Goal: Complete application form

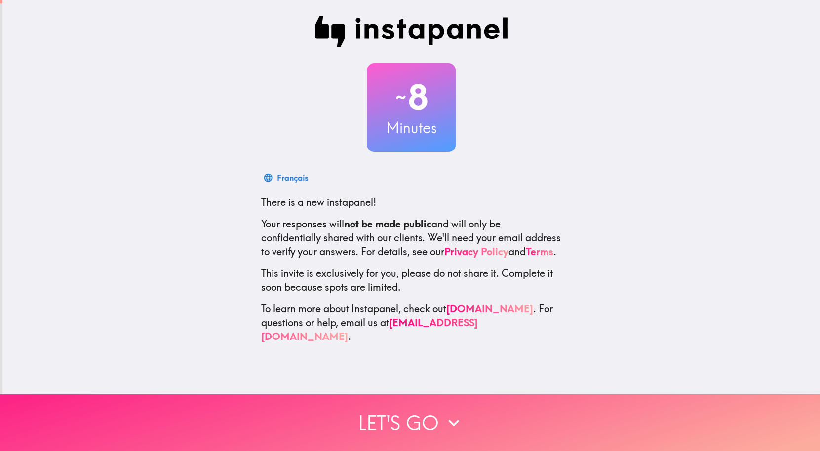
click at [412, 420] on button "Let's go" at bounding box center [410, 422] width 820 height 57
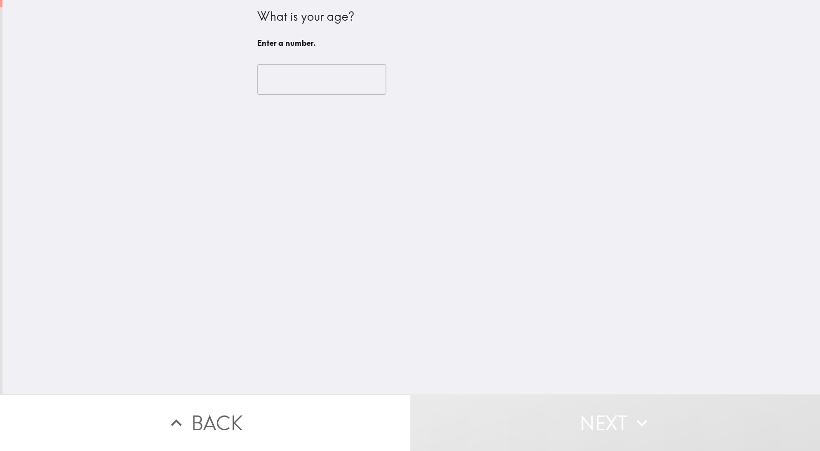
click at [331, 90] on input "number" at bounding box center [321, 79] width 129 height 31
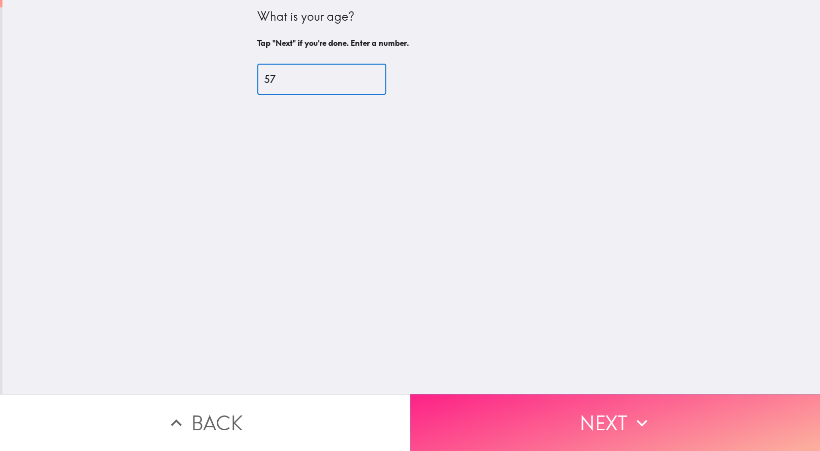
type input "57"
click at [582, 425] on button "Next" at bounding box center [615, 422] width 410 height 57
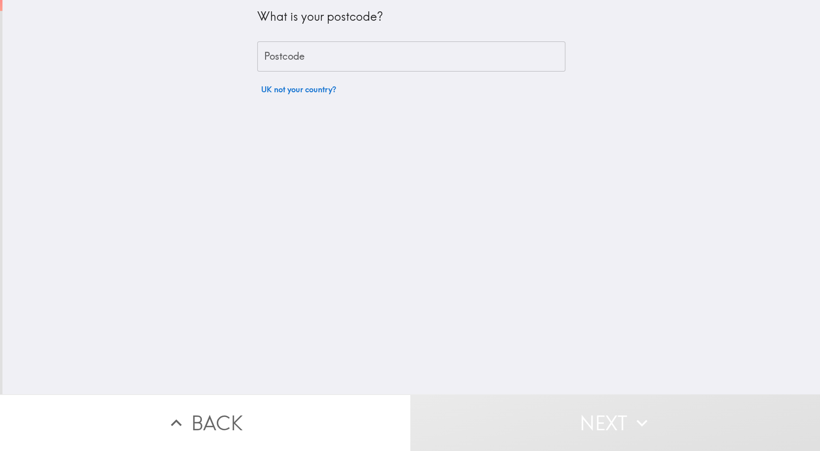
click at [391, 55] on input "Postcode" at bounding box center [411, 56] width 308 height 31
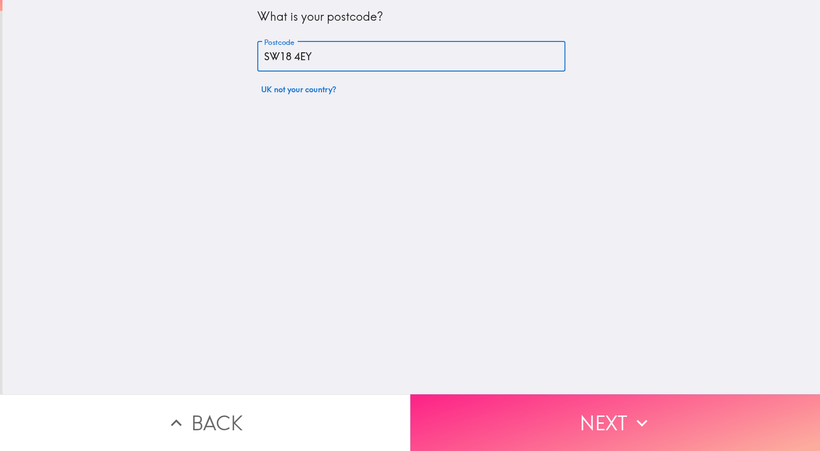
type input "SW18 4EY"
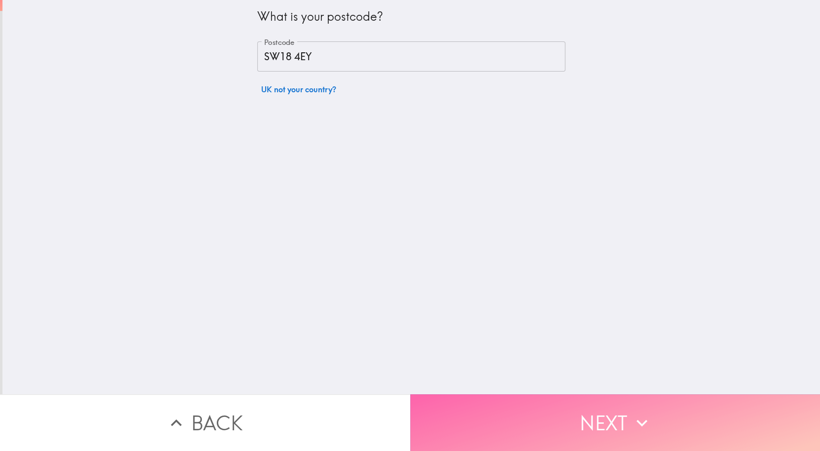
click at [596, 422] on button "Next" at bounding box center [615, 422] width 410 height 57
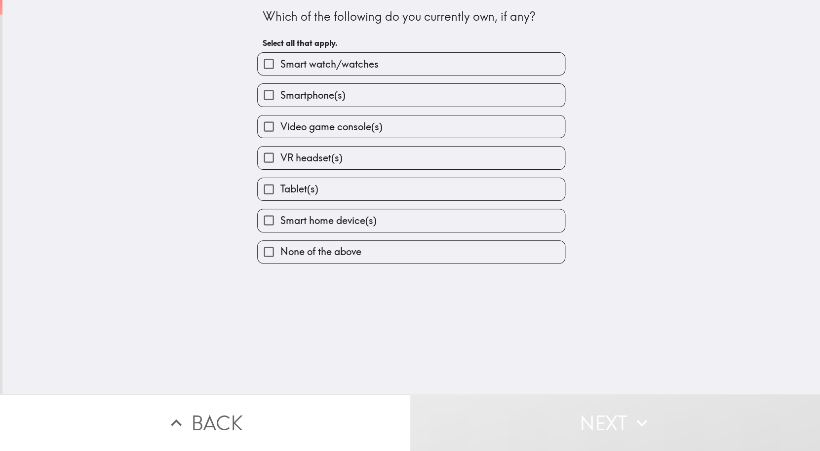
click at [394, 90] on label "Smartphone(s)" at bounding box center [411, 95] width 307 height 22
click at [280, 90] on input "Smartphone(s)" at bounding box center [269, 95] width 22 height 22
checkbox input "true"
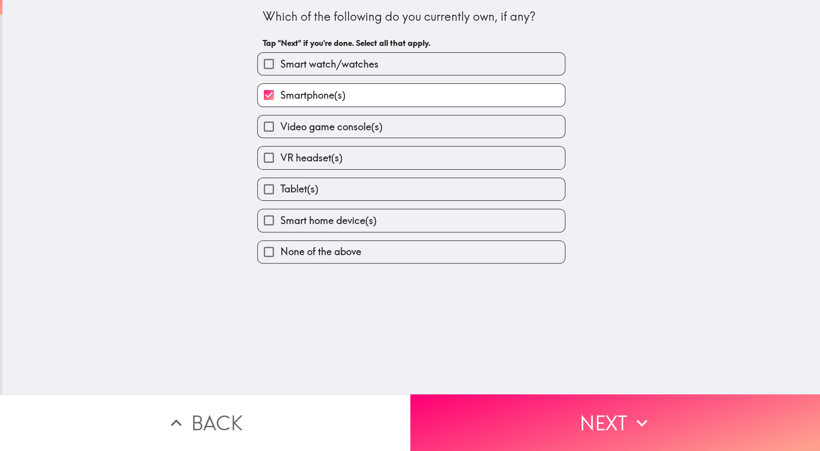
click at [391, 228] on label "Smart home device(s)" at bounding box center [411, 220] width 307 height 22
click at [280, 228] on input "Smart home device(s)" at bounding box center [269, 220] width 22 height 22
checkbox input "true"
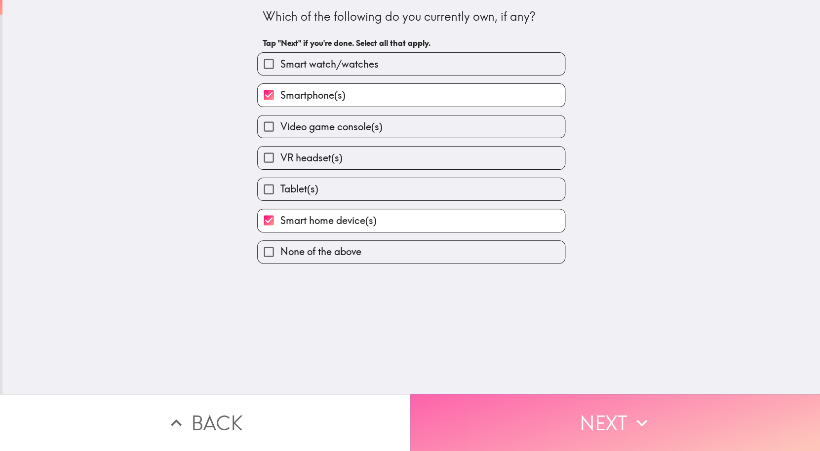
click at [506, 415] on button "Next" at bounding box center [615, 422] width 410 height 57
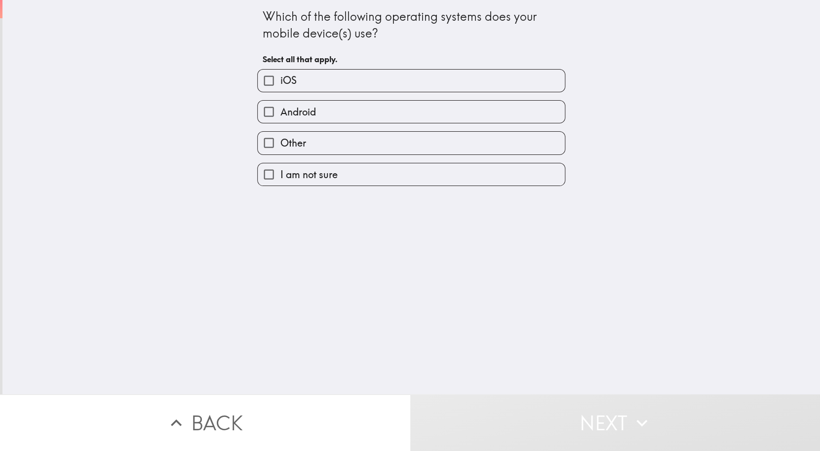
click at [437, 97] on div "Android" at bounding box center [407, 107] width 316 height 31
click at [429, 84] on label "iOS" at bounding box center [411, 81] width 307 height 22
click at [280, 84] on input "iOS" at bounding box center [269, 81] width 22 height 22
checkbox input "true"
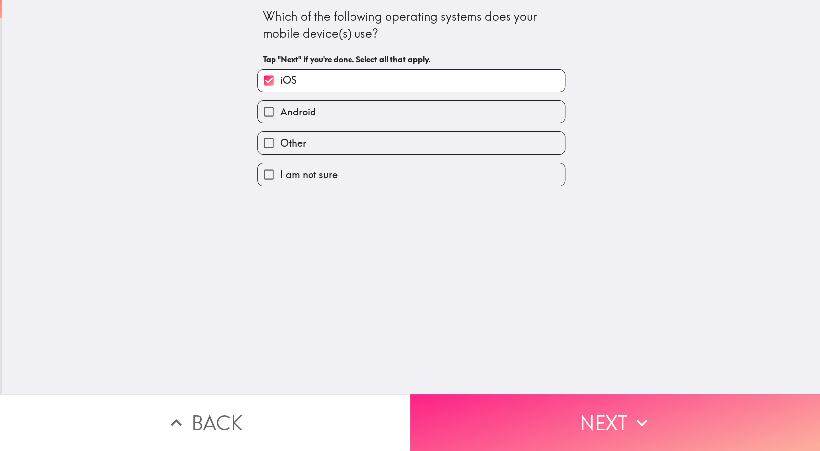
click at [547, 427] on button "Next" at bounding box center [615, 422] width 410 height 57
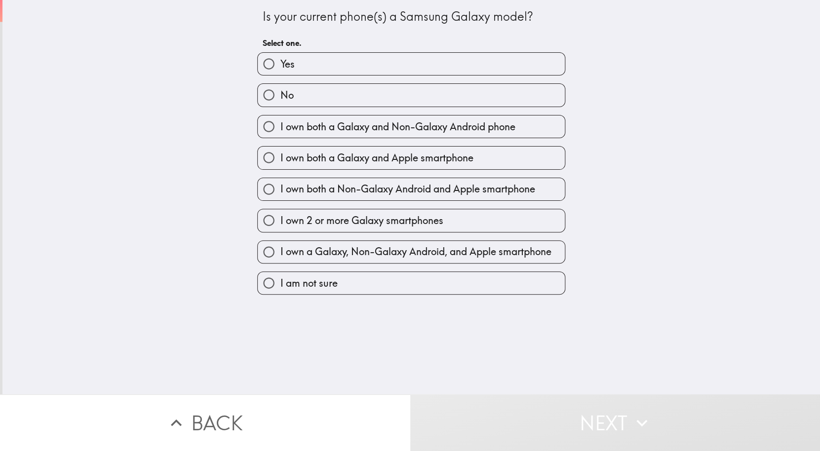
click at [435, 91] on label "No" at bounding box center [411, 95] width 307 height 22
click at [280, 91] on input "No" at bounding box center [269, 95] width 22 height 22
radio input "true"
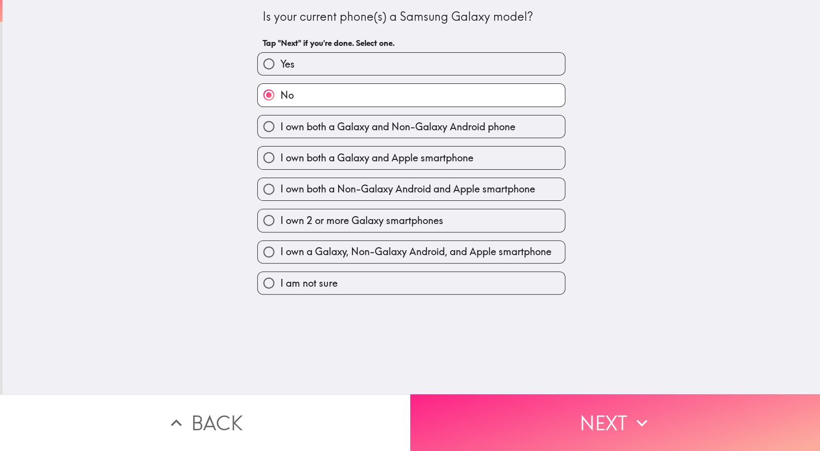
click at [532, 416] on button "Next" at bounding box center [615, 422] width 410 height 57
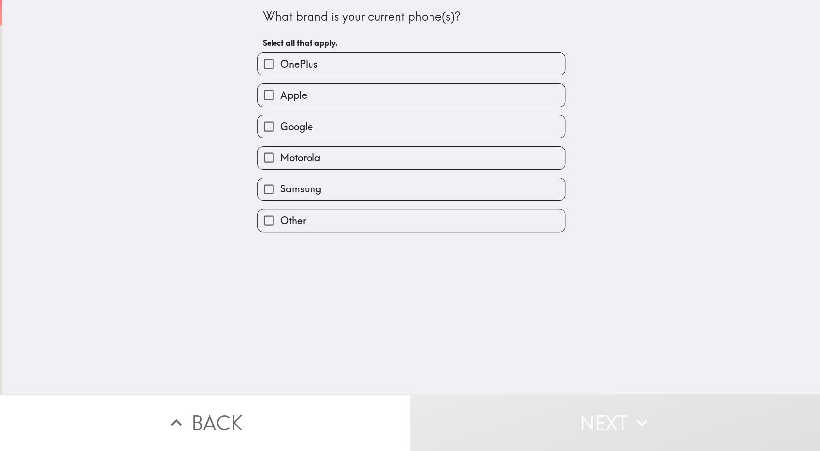
click at [423, 102] on label "Apple" at bounding box center [411, 95] width 307 height 22
click at [280, 102] on input "Apple" at bounding box center [269, 95] width 22 height 22
checkbox input "true"
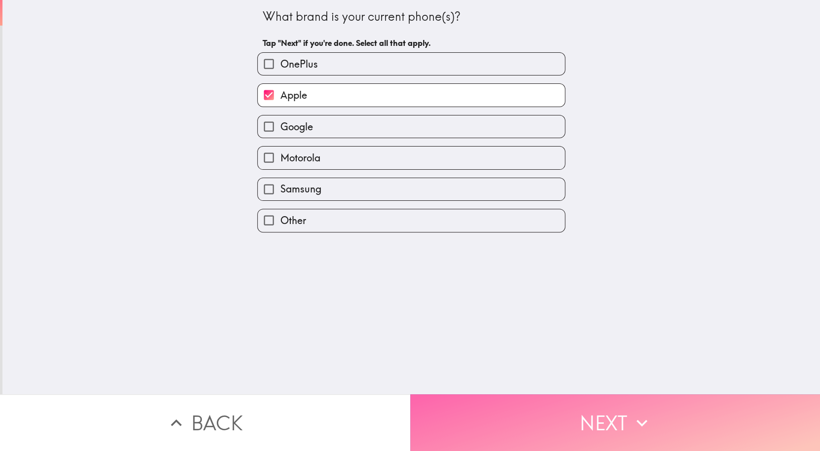
click at [524, 416] on button "Next" at bounding box center [615, 422] width 410 height 57
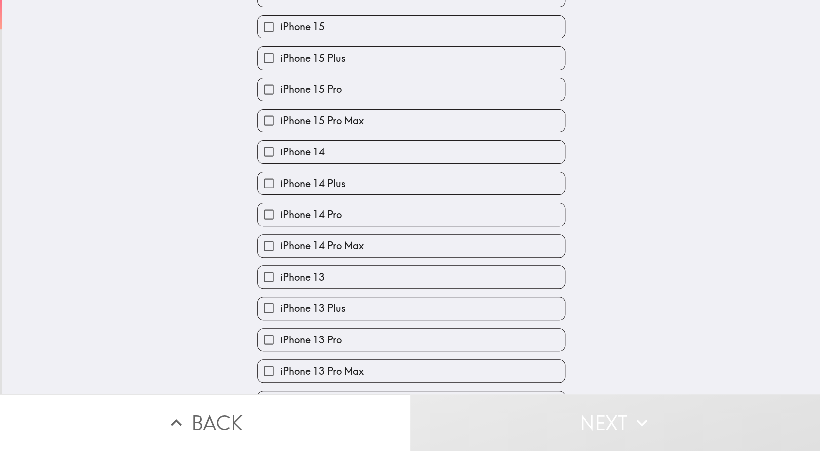
scroll to position [242, 0]
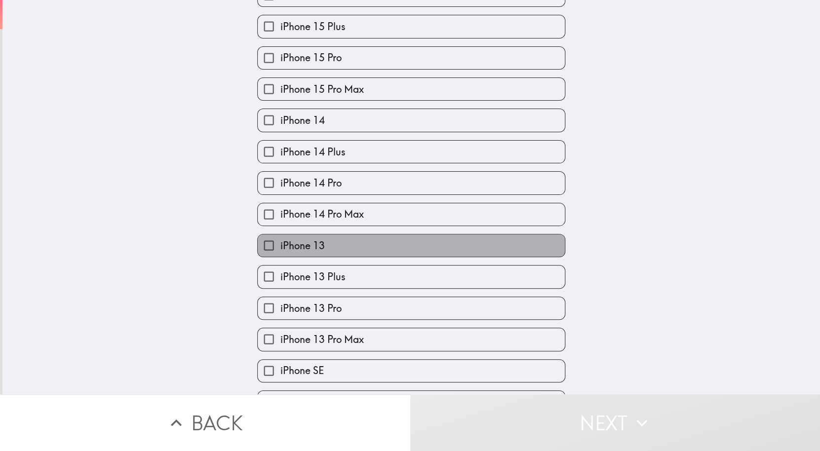
click at [382, 246] on label "iPhone 13" at bounding box center [411, 245] width 307 height 22
click at [280, 246] on input "iPhone 13" at bounding box center [269, 245] width 22 height 22
checkbox input "true"
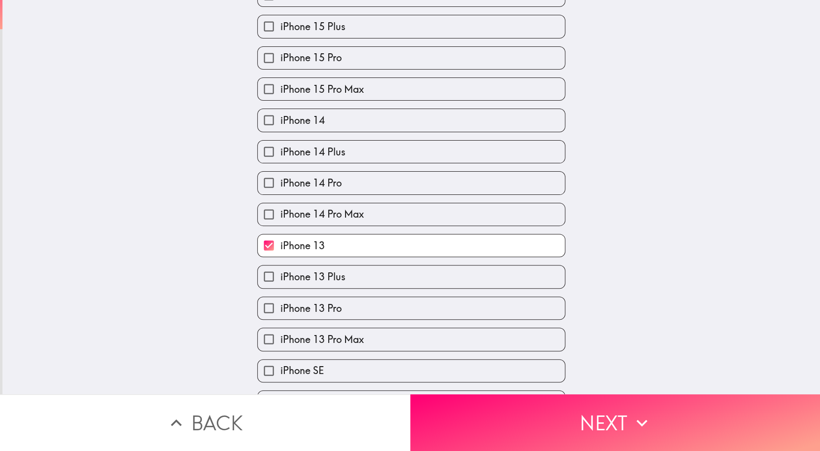
scroll to position [303, 0]
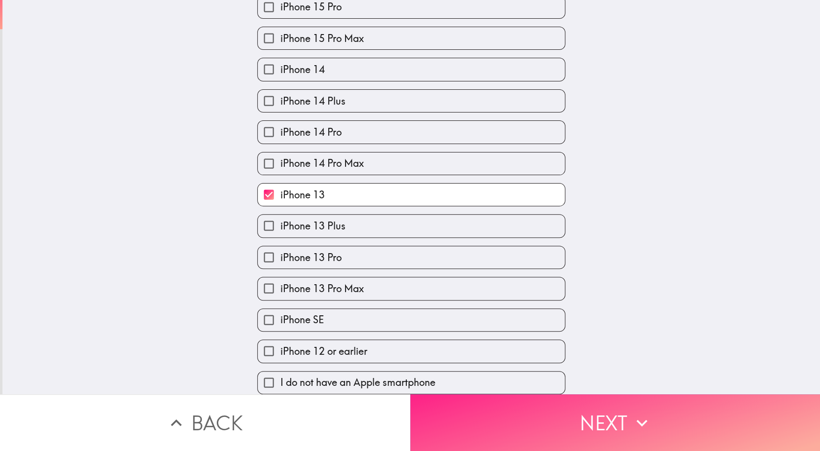
click at [482, 418] on button "Next" at bounding box center [615, 422] width 410 height 57
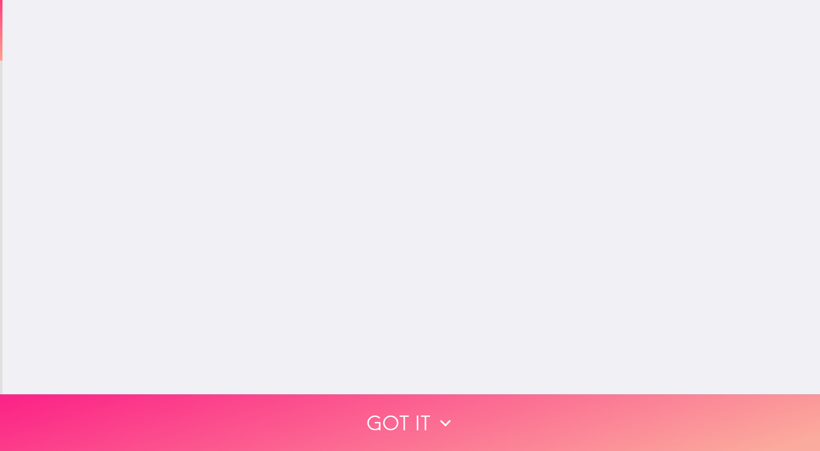
scroll to position [0, 0]
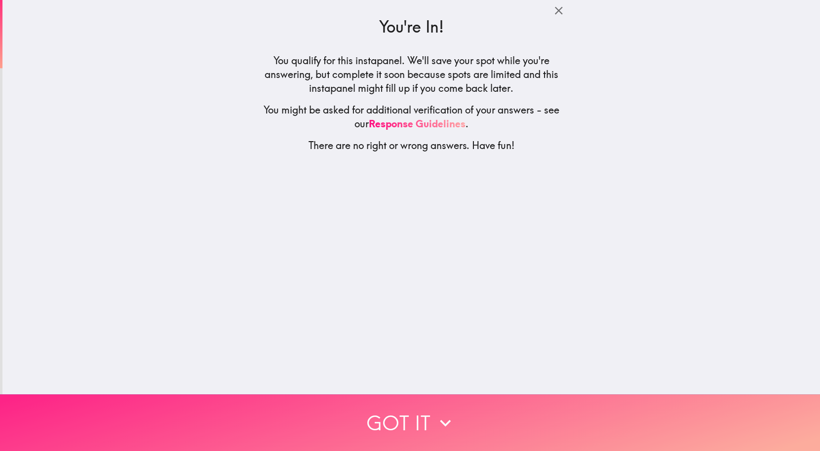
click at [415, 418] on button "Got it" at bounding box center [410, 422] width 820 height 57
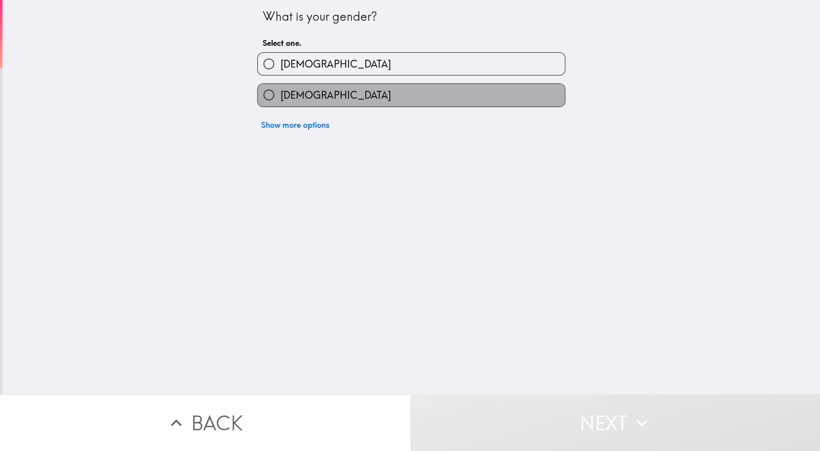
click at [403, 92] on label "[DEMOGRAPHIC_DATA]" at bounding box center [411, 95] width 307 height 22
click at [280, 92] on input "[DEMOGRAPHIC_DATA]" at bounding box center [269, 95] width 22 height 22
radio input "true"
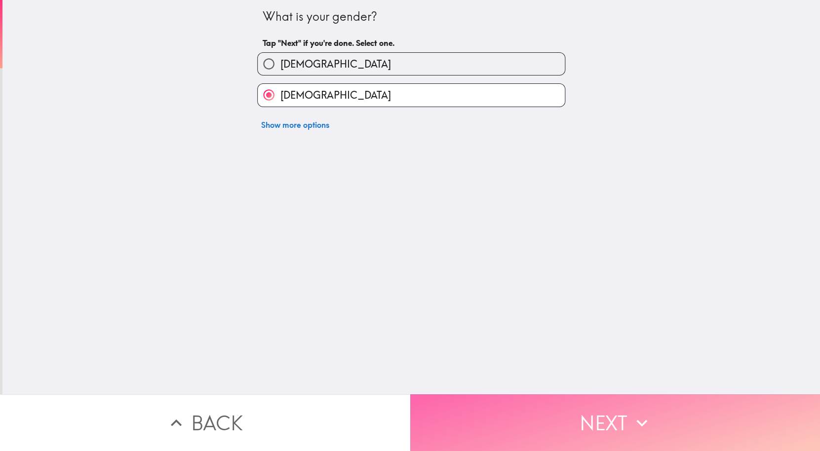
click at [478, 417] on button "Next" at bounding box center [615, 422] width 410 height 57
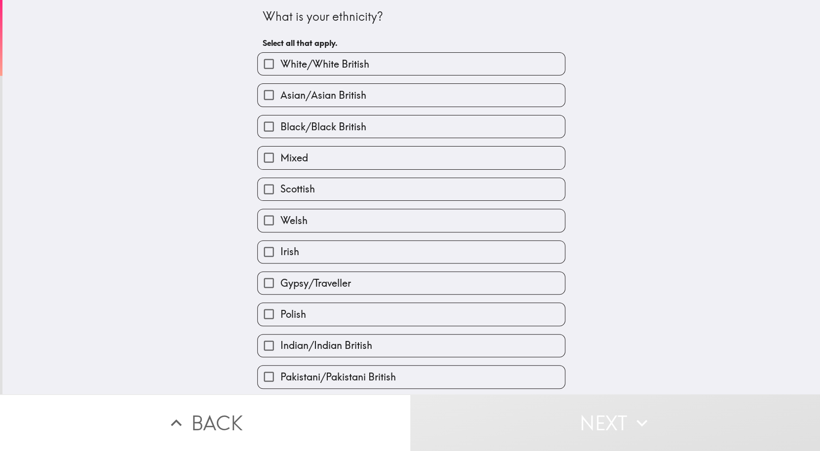
click at [381, 67] on label "White/White British" at bounding box center [411, 64] width 307 height 22
click at [280, 67] on input "White/White British" at bounding box center [269, 64] width 22 height 22
checkbox input "true"
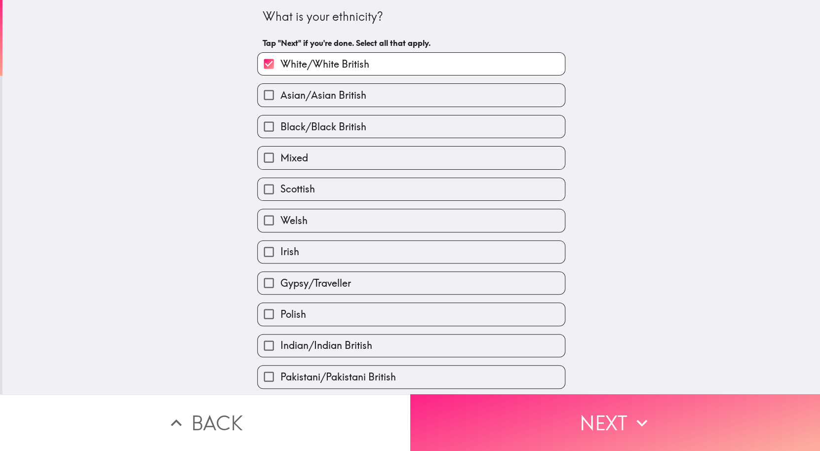
click at [444, 428] on button "Next" at bounding box center [615, 422] width 410 height 57
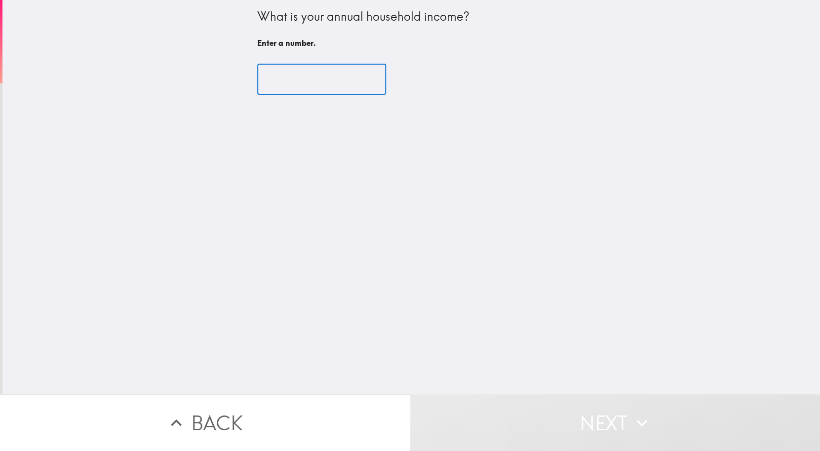
click at [339, 86] on input "number" at bounding box center [321, 79] width 129 height 31
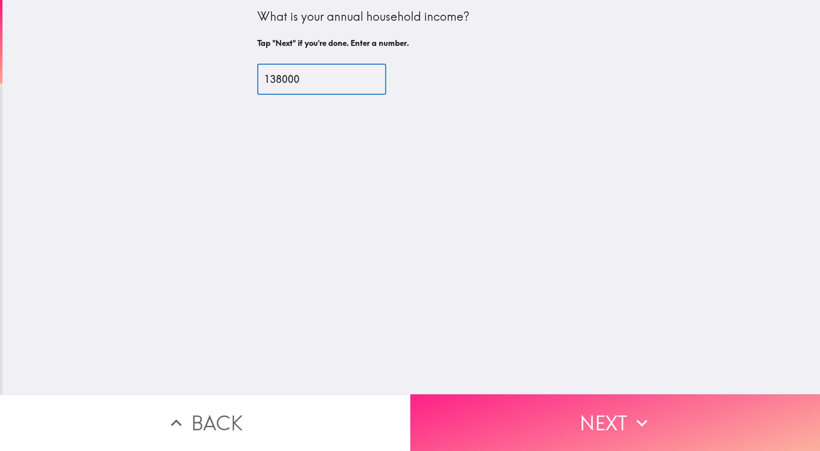
type input "138000"
click at [549, 441] on button "Next" at bounding box center [615, 422] width 410 height 57
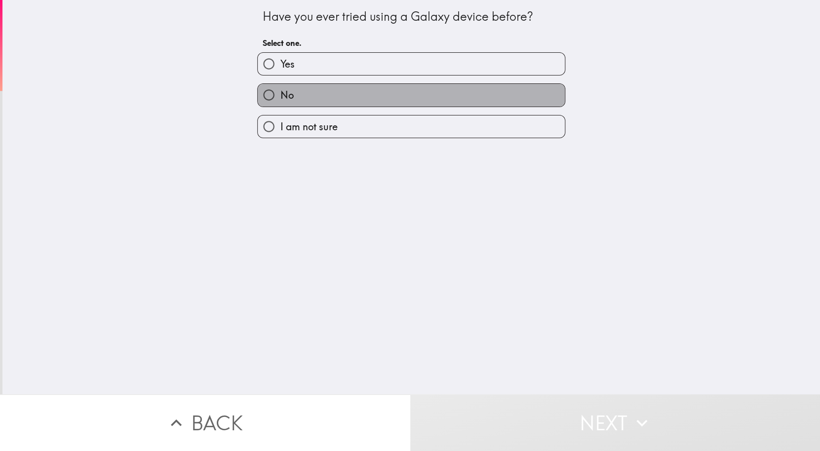
click at [378, 97] on label "No" at bounding box center [411, 95] width 307 height 22
click at [280, 97] on input "No" at bounding box center [269, 95] width 22 height 22
radio input "true"
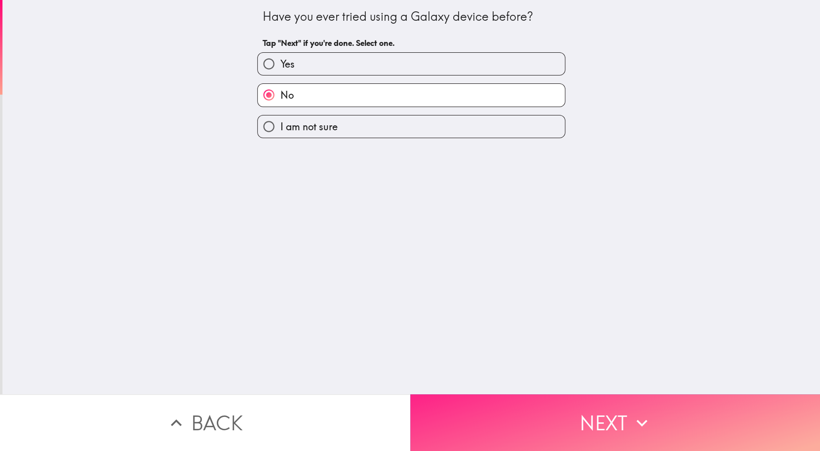
click at [513, 421] on button "Next" at bounding box center [615, 422] width 410 height 57
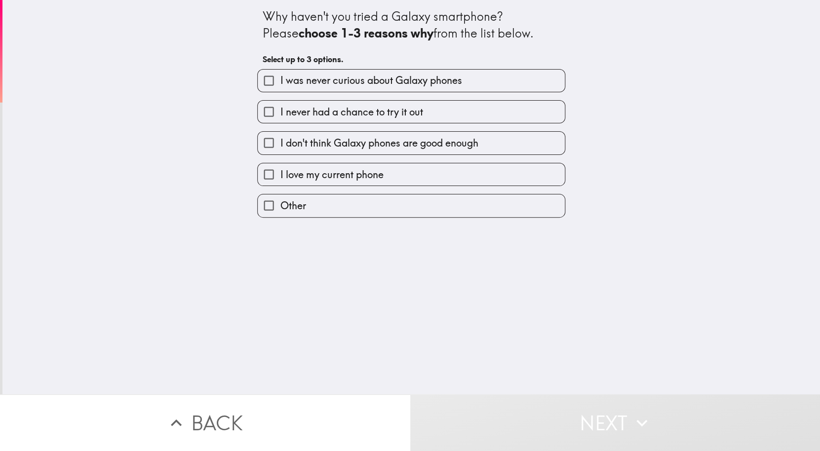
click at [474, 78] on label "I was never curious about Galaxy phones" at bounding box center [411, 81] width 307 height 22
click at [280, 78] on input "I was never curious about Galaxy phones" at bounding box center [269, 81] width 22 height 22
checkbox input "true"
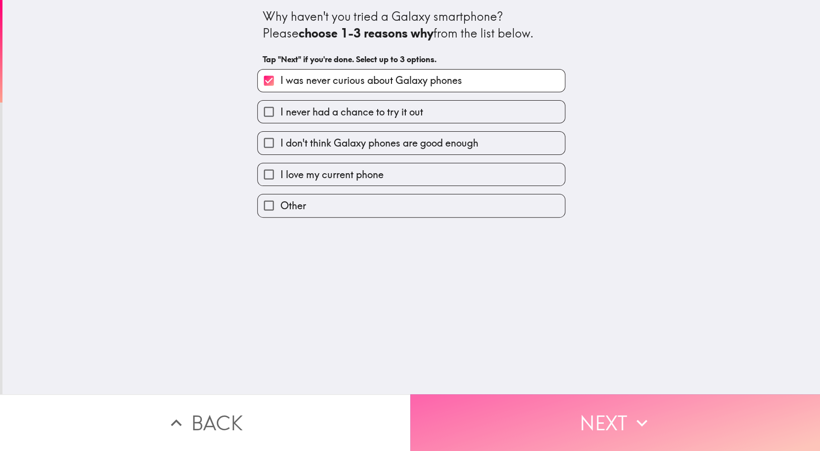
click at [529, 427] on button "Next" at bounding box center [615, 422] width 410 height 57
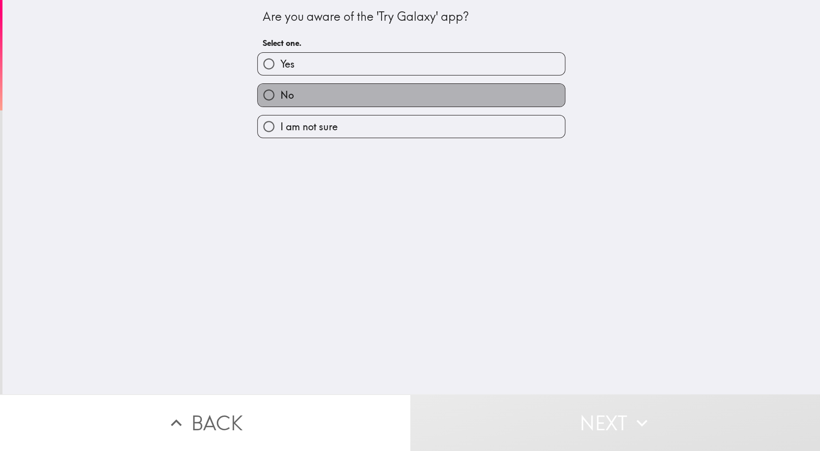
click at [372, 97] on label "No" at bounding box center [411, 95] width 307 height 22
click at [280, 97] on input "No" at bounding box center [269, 95] width 22 height 22
radio input "true"
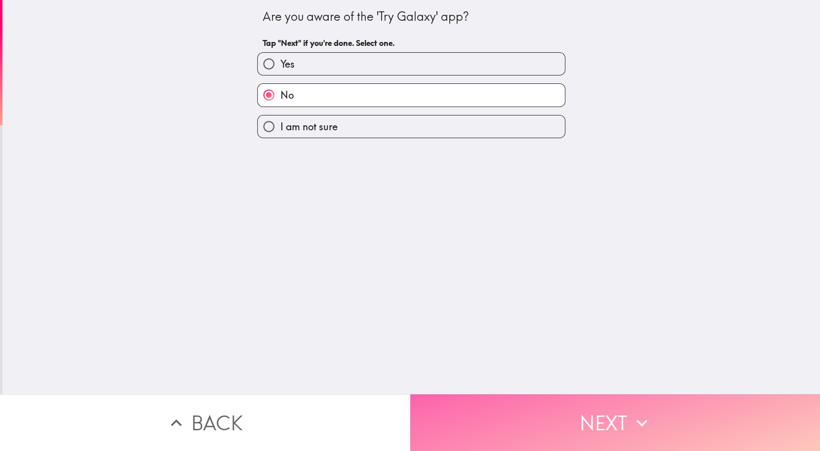
click at [511, 419] on button "Next" at bounding box center [615, 422] width 410 height 57
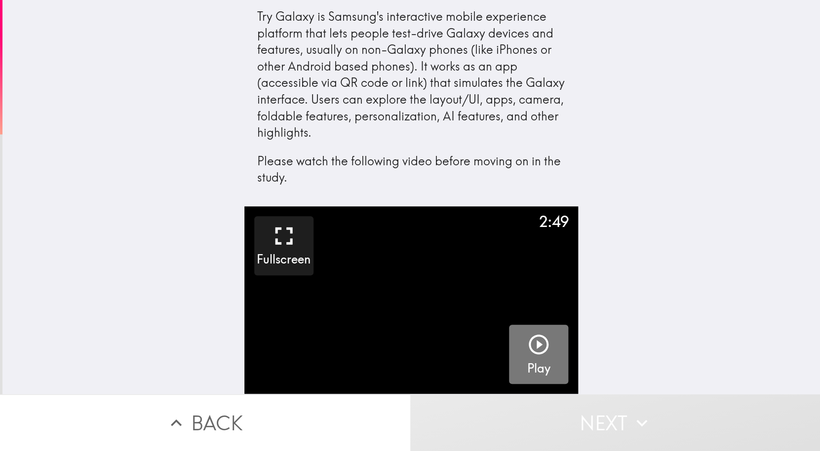
click at [542, 347] on icon "button" at bounding box center [539, 345] width 24 height 24
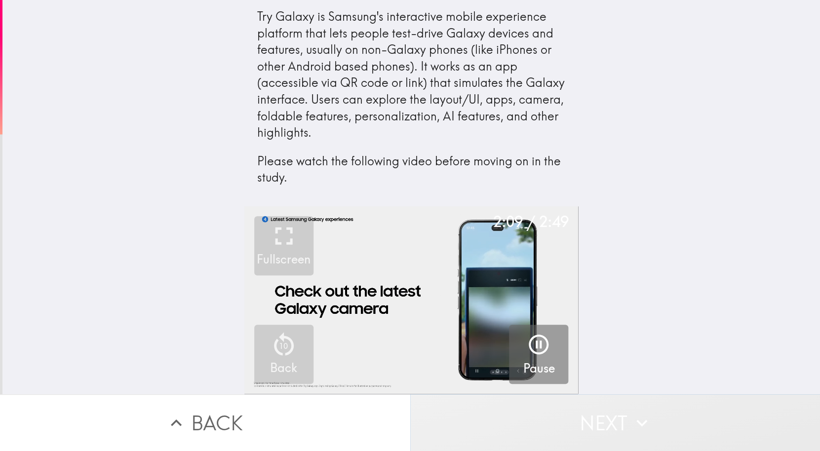
click at [539, 425] on button "Next" at bounding box center [615, 422] width 410 height 57
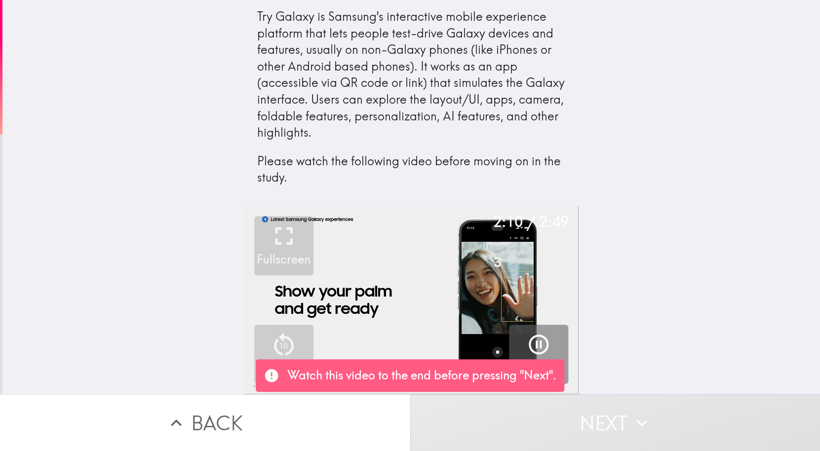
click at [539, 425] on button "Next" at bounding box center [615, 422] width 410 height 57
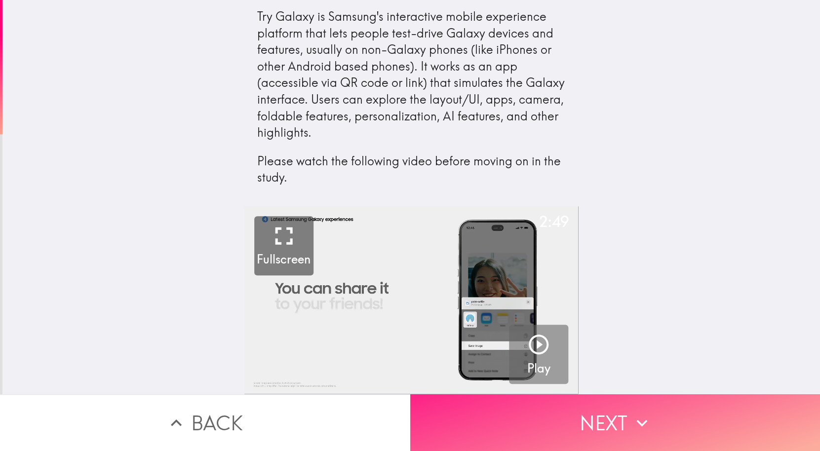
click at [574, 417] on button "Next" at bounding box center [615, 422] width 410 height 57
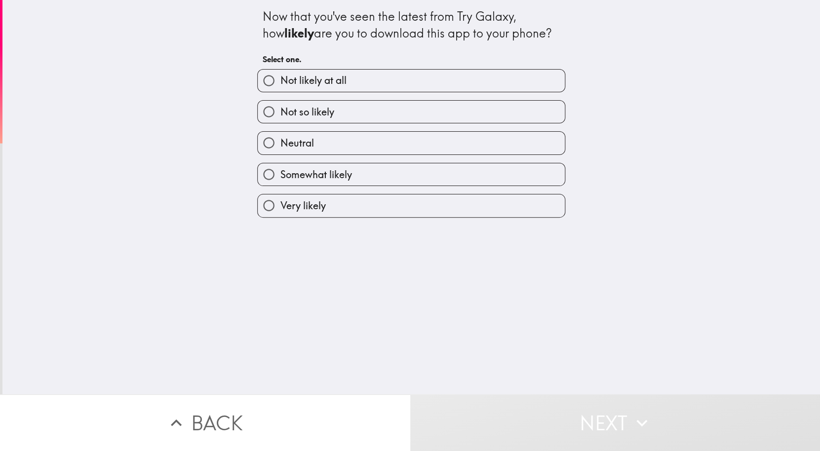
click at [410, 77] on label "Not likely at all" at bounding box center [411, 81] width 307 height 22
click at [280, 77] on input "Not likely at all" at bounding box center [269, 81] width 22 height 22
radio input "true"
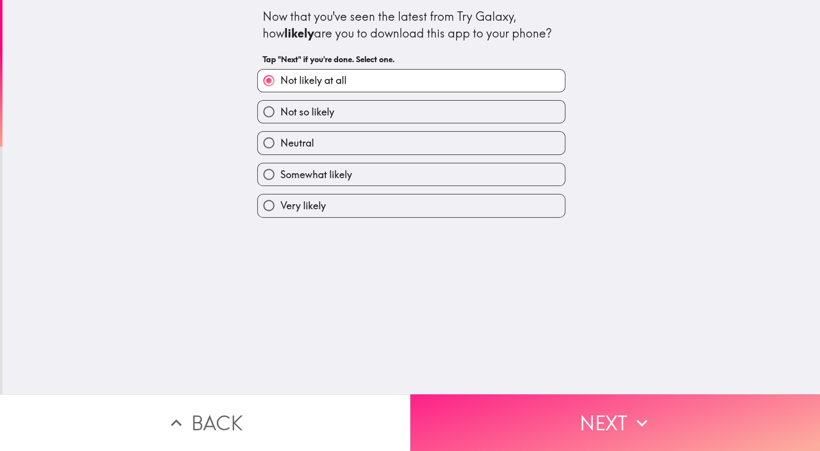
click at [458, 419] on button "Next" at bounding box center [615, 422] width 410 height 57
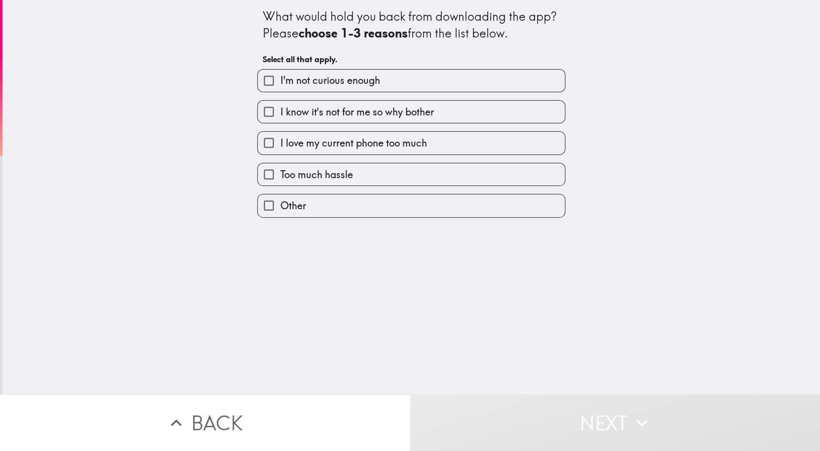
click at [421, 71] on label "I'm not curious enough" at bounding box center [411, 81] width 307 height 22
click at [280, 71] on input "I'm not curious enough" at bounding box center [269, 81] width 22 height 22
checkbox input "true"
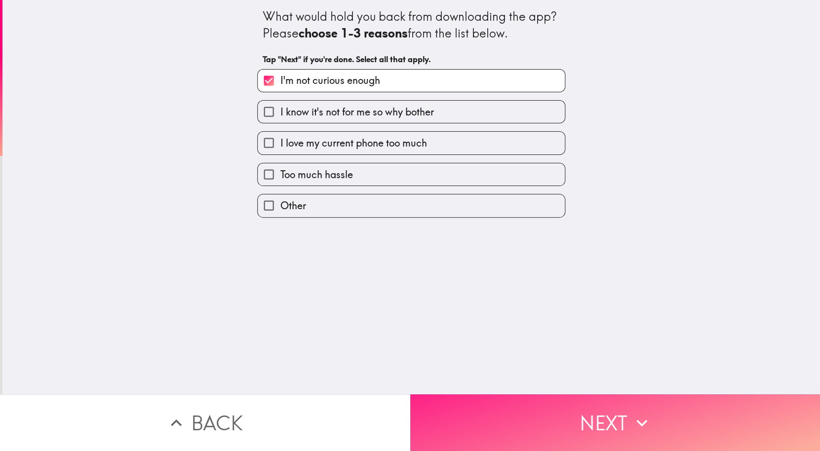
click at [484, 416] on button "Next" at bounding box center [615, 422] width 410 height 57
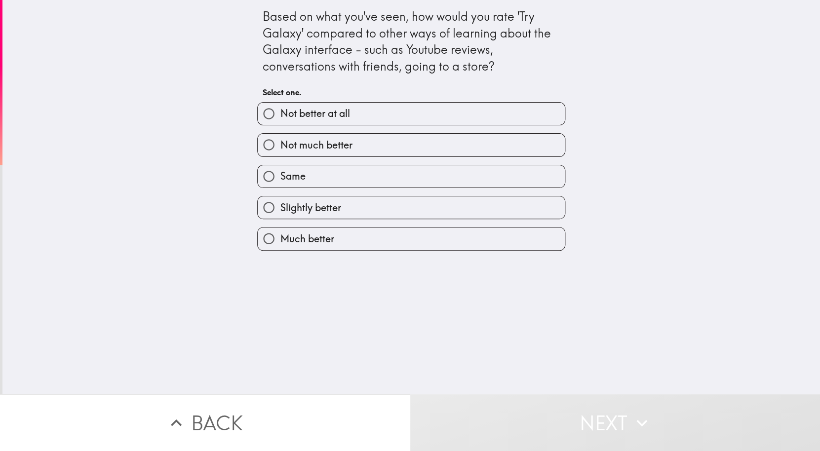
click at [401, 183] on label "Same" at bounding box center [411, 176] width 307 height 22
click at [280, 183] on input "Same" at bounding box center [269, 176] width 22 height 22
radio input "true"
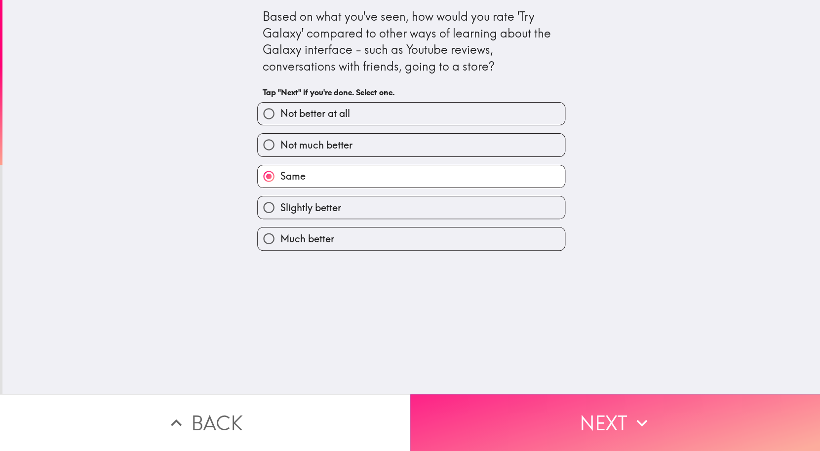
click at [483, 419] on button "Next" at bounding box center [615, 422] width 410 height 57
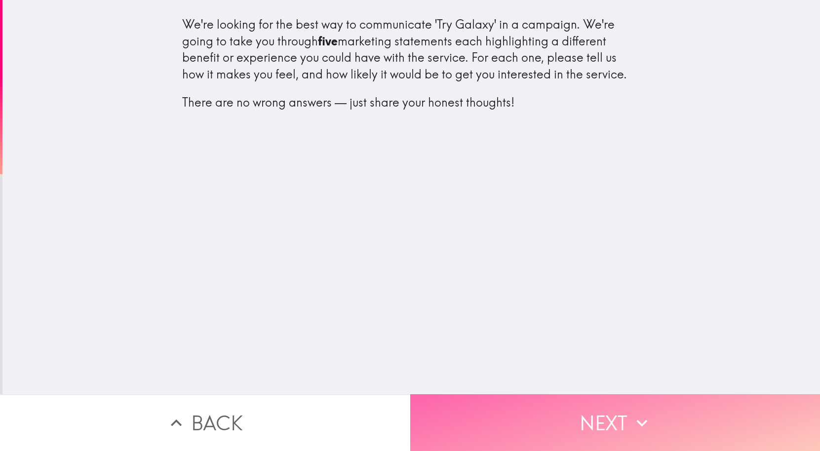
click at [484, 428] on button "Next" at bounding box center [615, 422] width 410 height 57
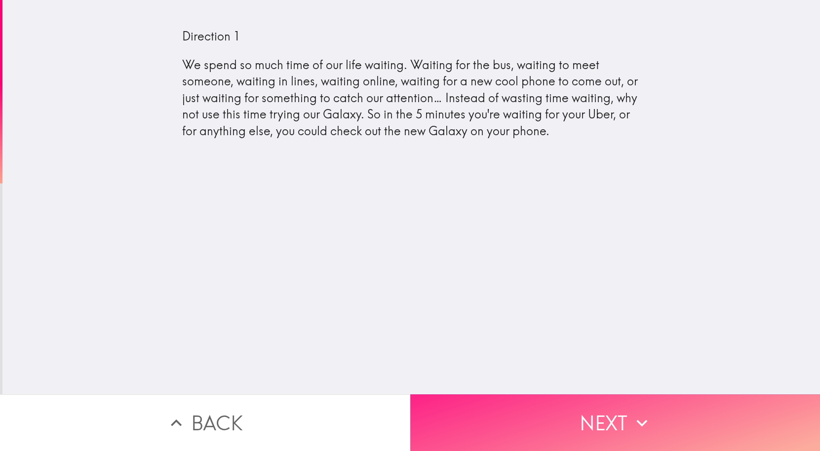
click at [484, 430] on button "Next" at bounding box center [615, 422] width 410 height 57
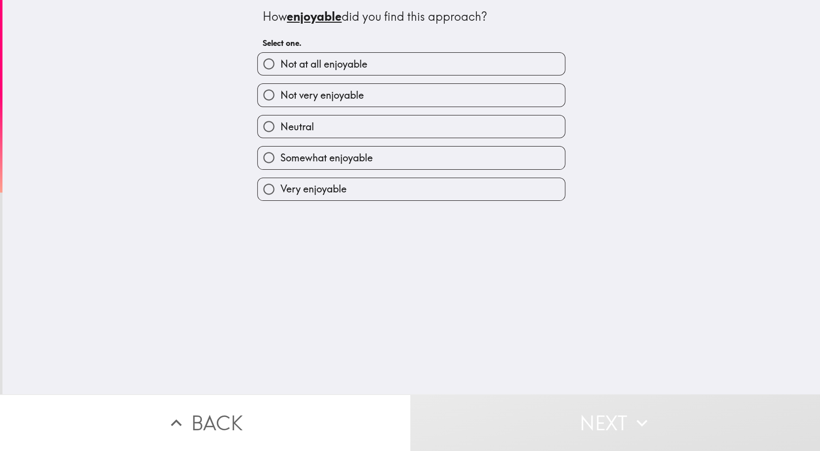
click at [358, 156] on span "Somewhat enjoyable" at bounding box center [326, 158] width 92 height 14
click at [280, 156] on input "Somewhat enjoyable" at bounding box center [269, 158] width 22 height 22
radio input "true"
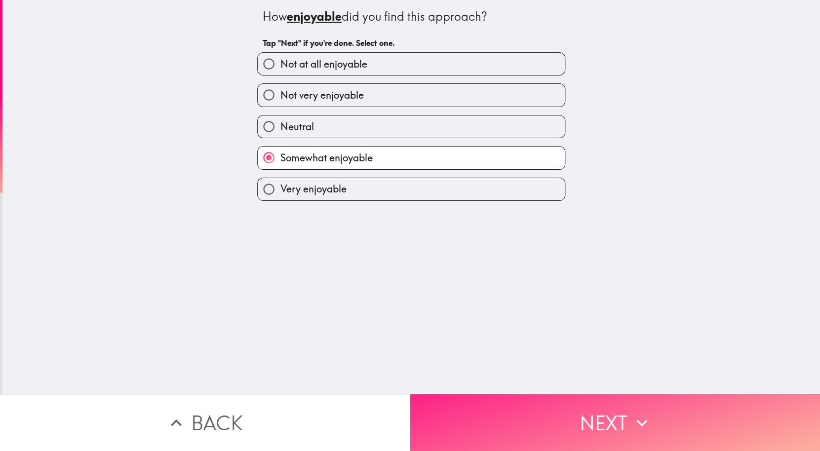
click at [472, 418] on button "Next" at bounding box center [615, 422] width 410 height 57
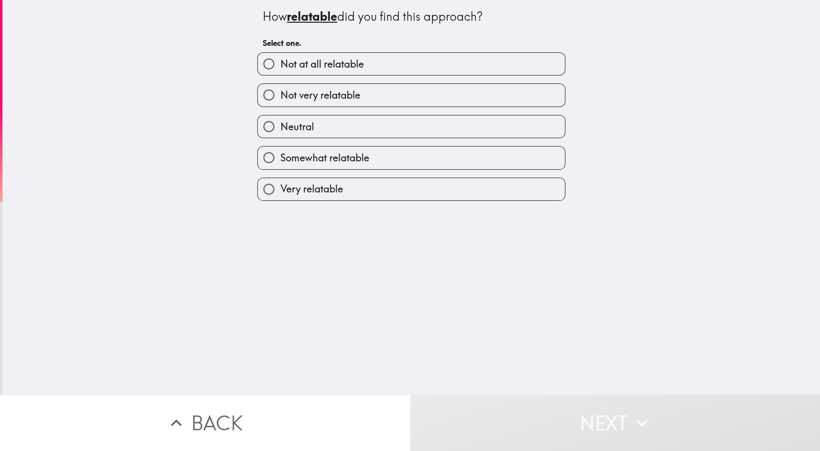
click at [367, 156] on span "Somewhat relatable" at bounding box center [324, 158] width 89 height 14
click at [280, 156] on input "Somewhat relatable" at bounding box center [269, 158] width 22 height 22
radio input "true"
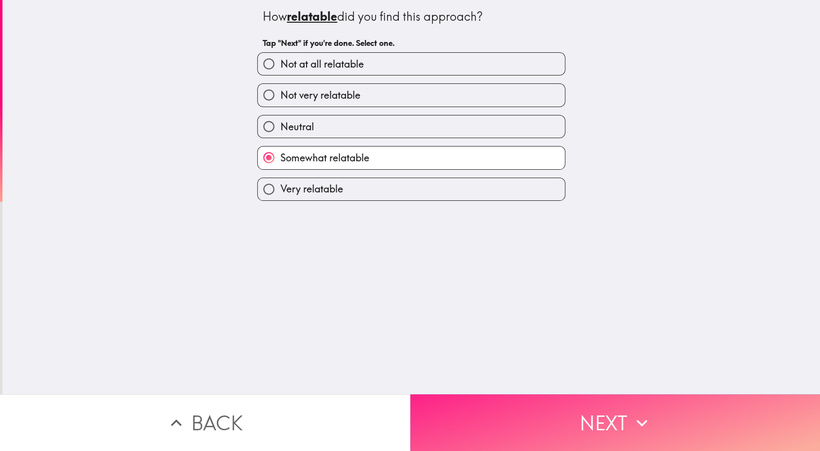
click at [453, 421] on button "Next" at bounding box center [615, 422] width 410 height 57
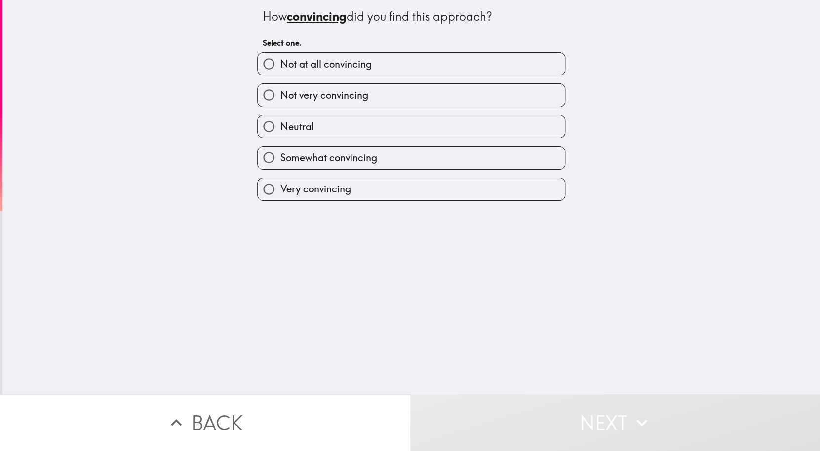
click at [363, 176] on div "Very convincing" at bounding box center [407, 185] width 316 height 31
click at [353, 155] on span "Somewhat convincing" at bounding box center [328, 158] width 97 height 14
click at [280, 155] on input "Somewhat convincing" at bounding box center [269, 158] width 22 height 22
radio input "true"
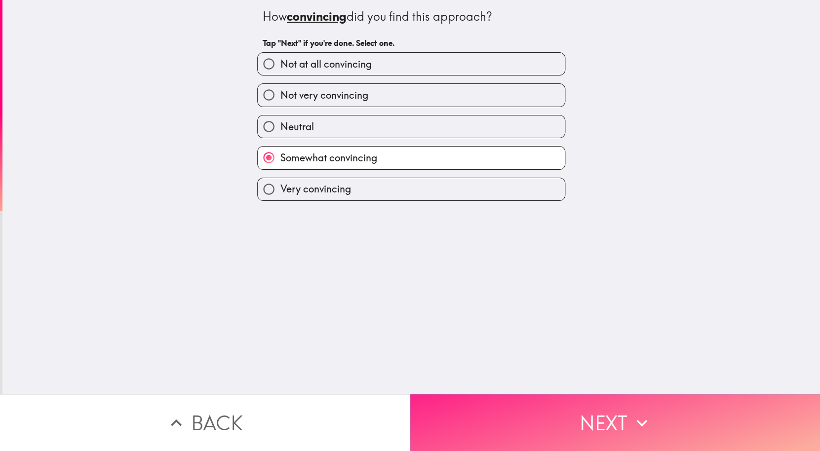
click at [505, 428] on button "Next" at bounding box center [615, 422] width 410 height 57
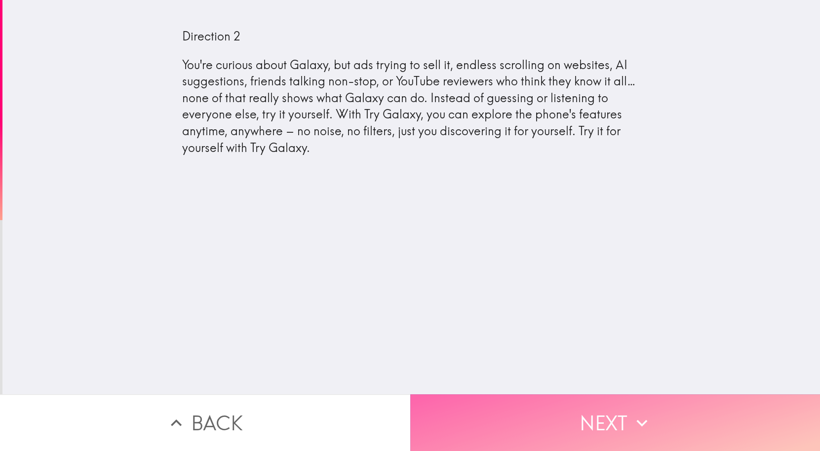
click at [522, 416] on button "Next" at bounding box center [615, 422] width 410 height 57
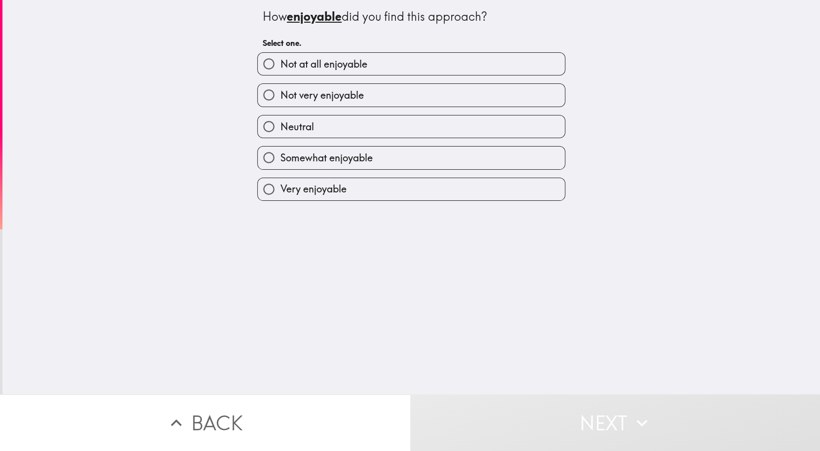
click at [412, 89] on label "Not very enjoyable" at bounding box center [411, 95] width 307 height 22
click at [280, 89] on input "Not very enjoyable" at bounding box center [269, 95] width 22 height 22
radio input "true"
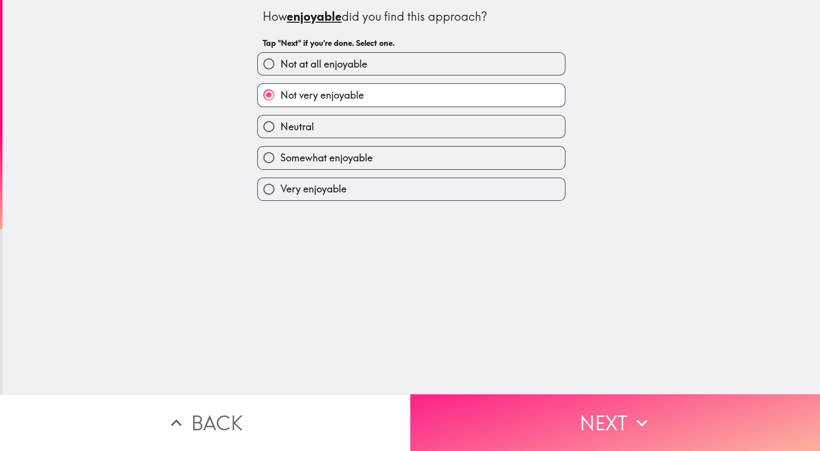
click at [520, 415] on button "Next" at bounding box center [615, 422] width 410 height 57
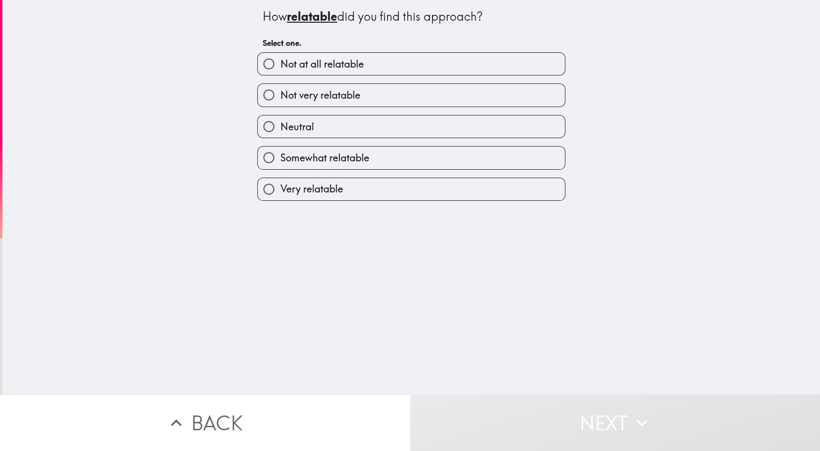
click at [424, 94] on label "Not very relatable" at bounding box center [411, 95] width 307 height 22
click at [280, 94] on input "Not very relatable" at bounding box center [269, 95] width 22 height 22
radio input "true"
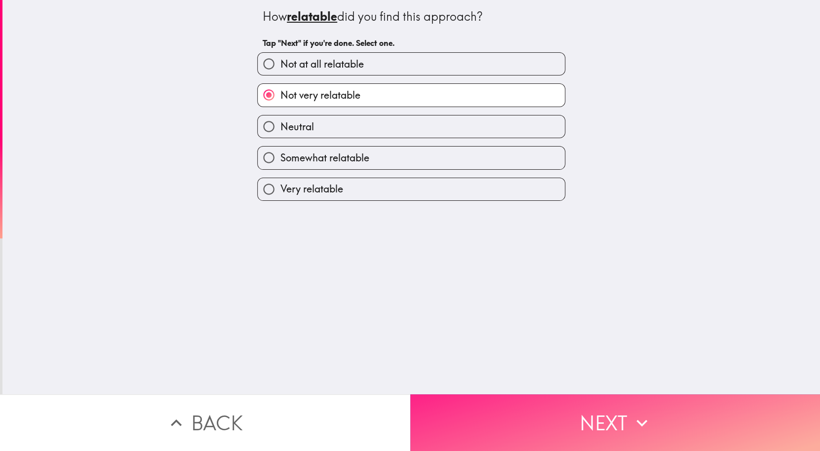
click at [517, 431] on button "Next" at bounding box center [615, 422] width 410 height 57
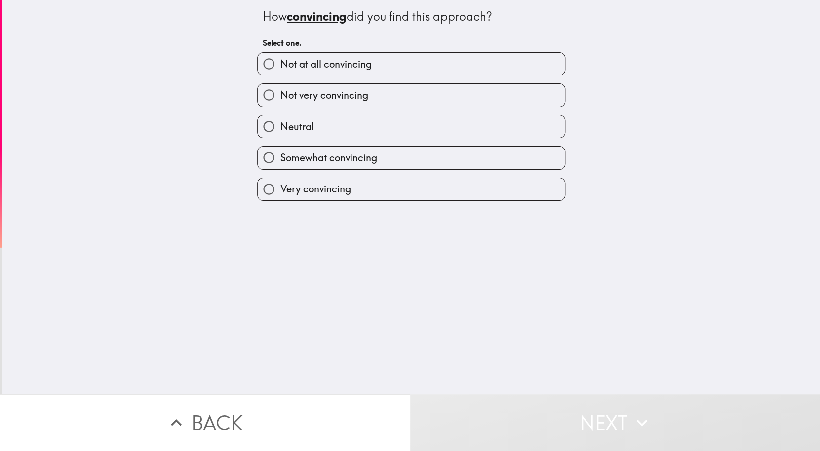
click at [445, 97] on label "Not very convincing" at bounding box center [411, 95] width 307 height 22
click at [280, 97] on input "Not very convincing" at bounding box center [269, 95] width 22 height 22
radio input "true"
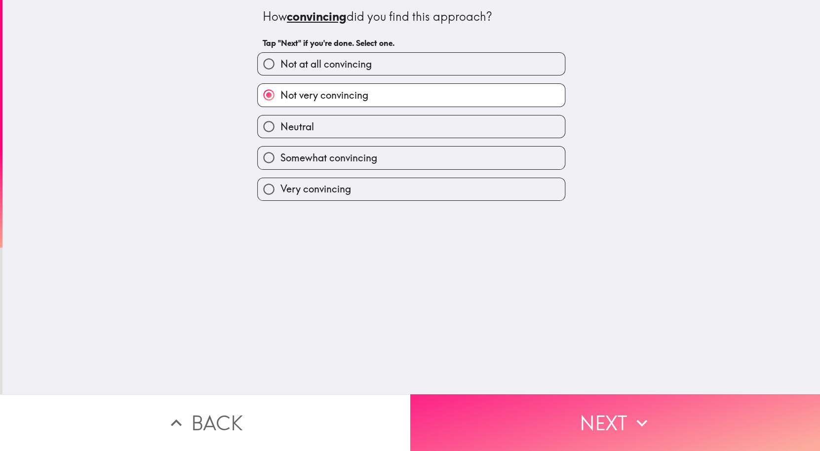
click at [551, 421] on button "Next" at bounding box center [615, 422] width 410 height 57
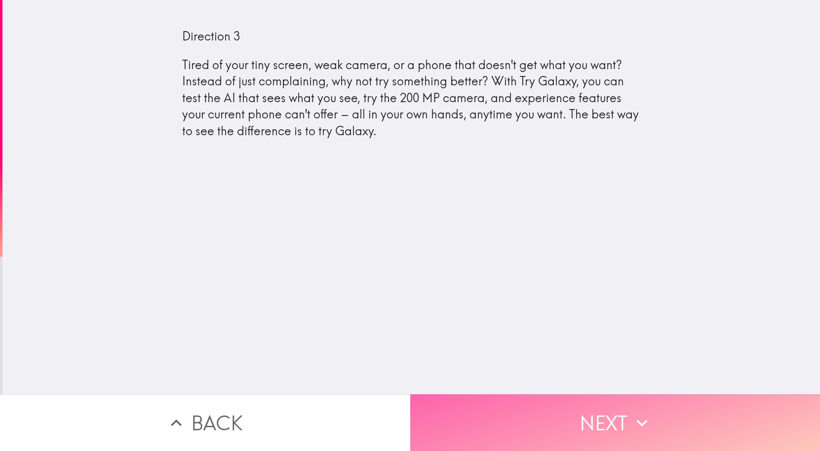
click at [535, 417] on button "Next" at bounding box center [615, 422] width 410 height 57
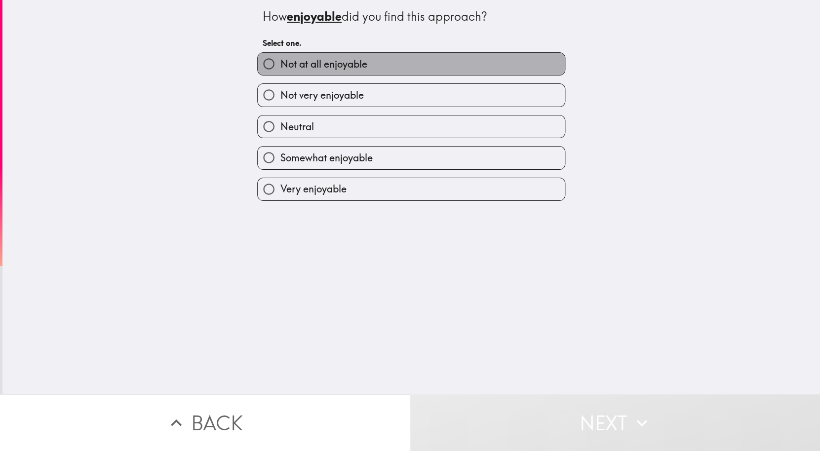
click at [414, 61] on label "Not at all enjoyable" at bounding box center [411, 64] width 307 height 22
click at [280, 61] on input "Not at all enjoyable" at bounding box center [269, 64] width 22 height 22
radio input "true"
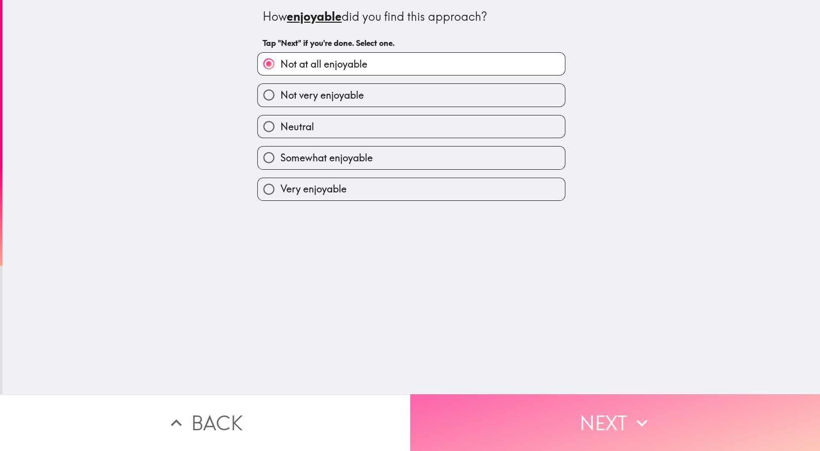
click at [489, 428] on button "Next" at bounding box center [615, 422] width 410 height 57
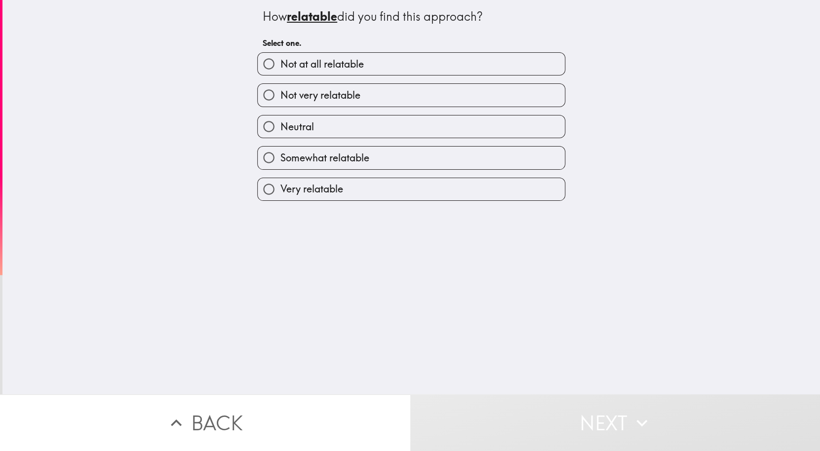
click at [406, 67] on label "Not at all relatable" at bounding box center [411, 64] width 307 height 22
click at [280, 67] on input "Not at all relatable" at bounding box center [269, 64] width 22 height 22
radio input "true"
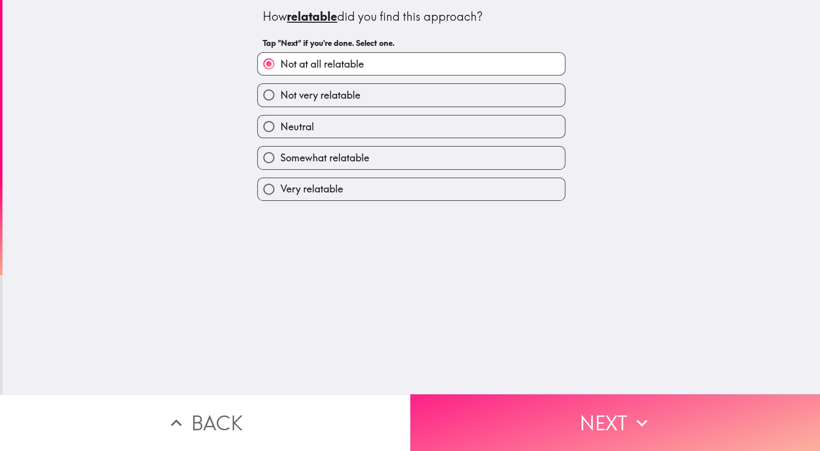
click at [480, 419] on button "Next" at bounding box center [615, 422] width 410 height 57
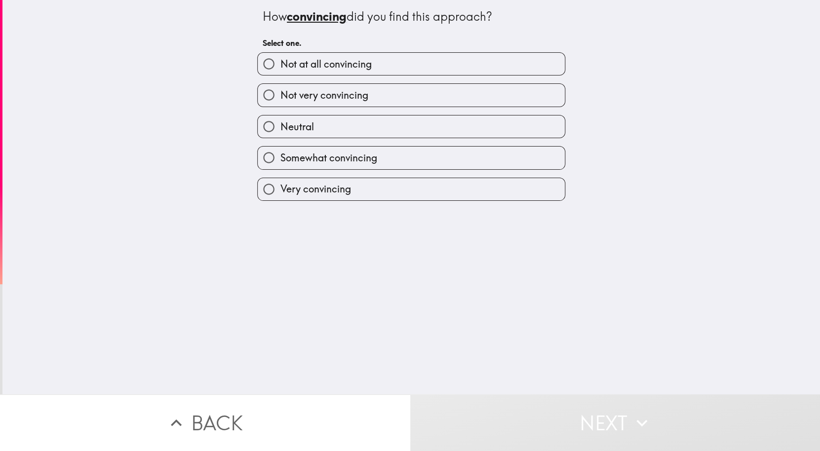
click at [413, 66] on label "Not at all convincing" at bounding box center [411, 64] width 307 height 22
click at [280, 66] on input "Not at all convincing" at bounding box center [269, 64] width 22 height 22
radio input "true"
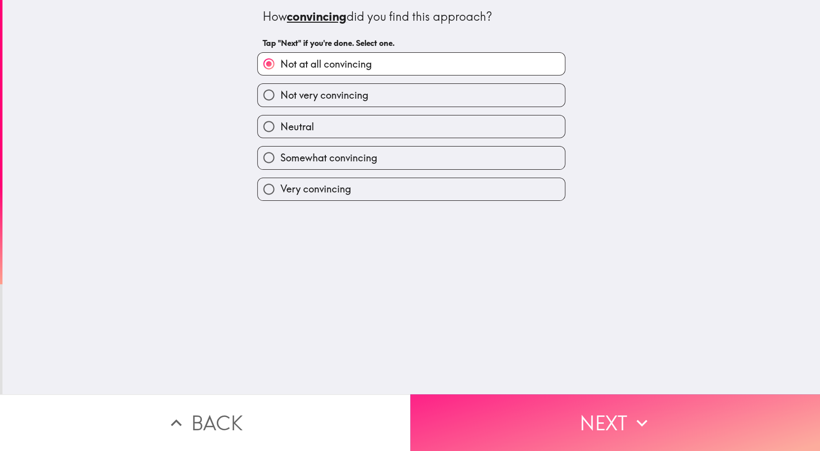
click at [479, 406] on button "Next" at bounding box center [615, 422] width 410 height 57
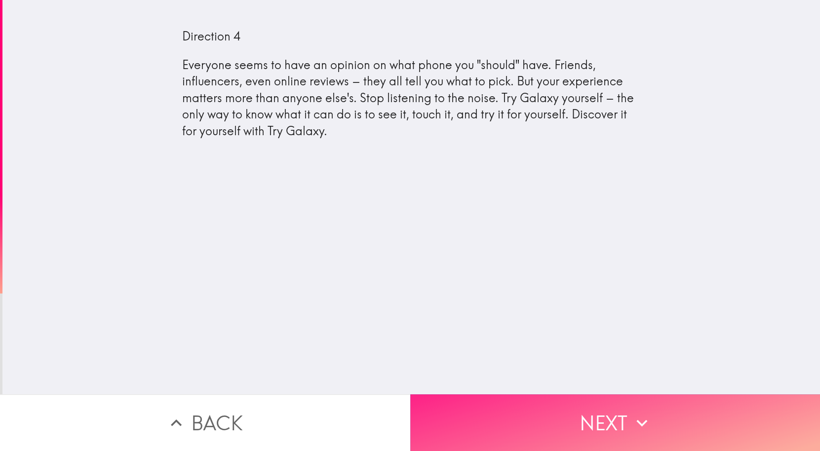
click at [501, 425] on button "Next" at bounding box center [615, 422] width 410 height 57
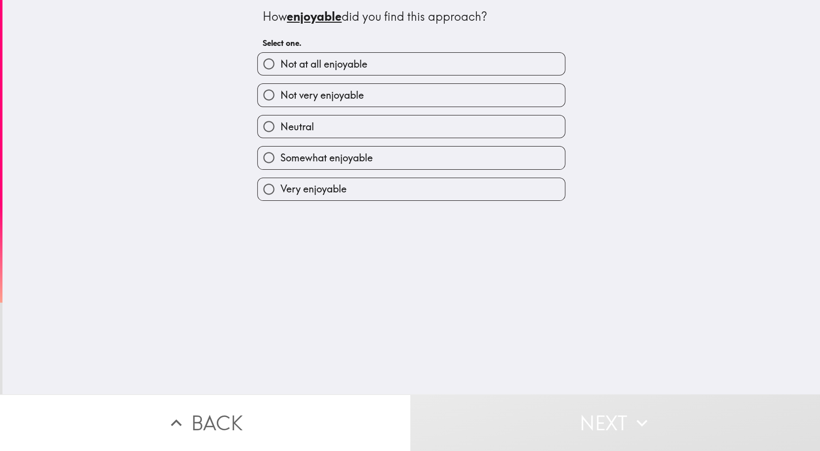
click at [454, 118] on label "Neutral" at bounding box center [411, 126] width 307 height 22
click at [280, 118] on input "Neutral" at bounding box center [269, 126] width 22 height 22
radio input "true"
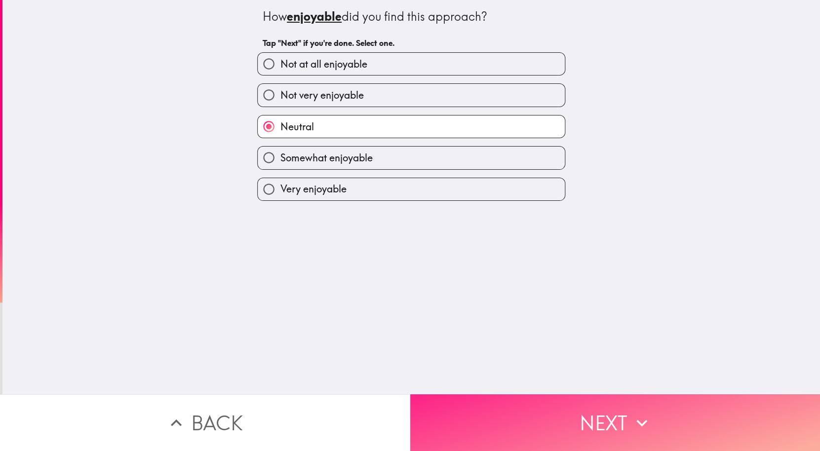
click at [481, 418] on button "Next" at bounding box center [615, 422] width 410 height 57
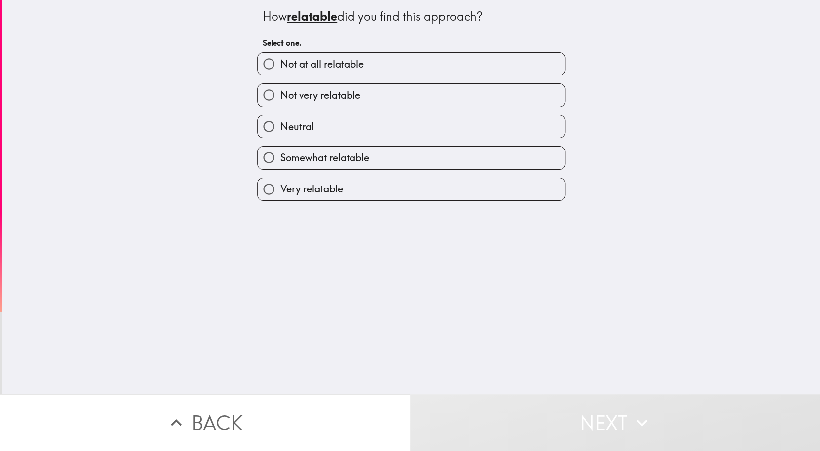
click at [433, 124] on label "Neutral" at bounding box center [411, 126] width 307 height 22
click at [280, 124] on input "Neutral" at bounding box center [269, 126] width 22 height 22
radio input "true"
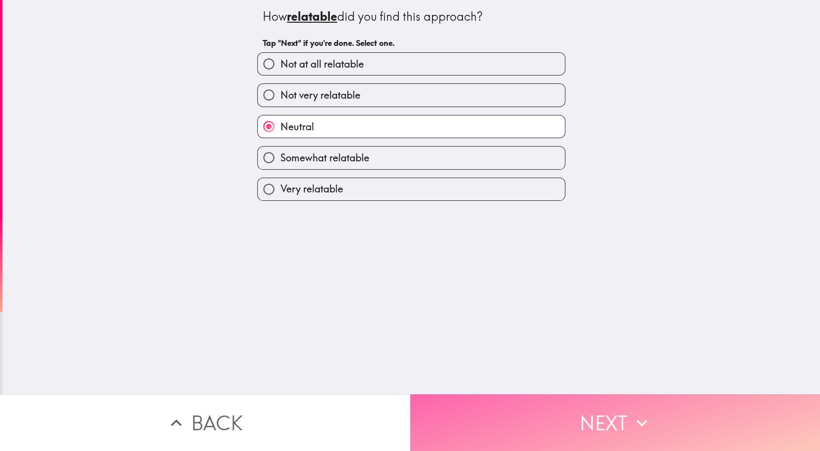
click at [449, 420] on button "Next" at bounding box center [615, 422] width 410 height 57
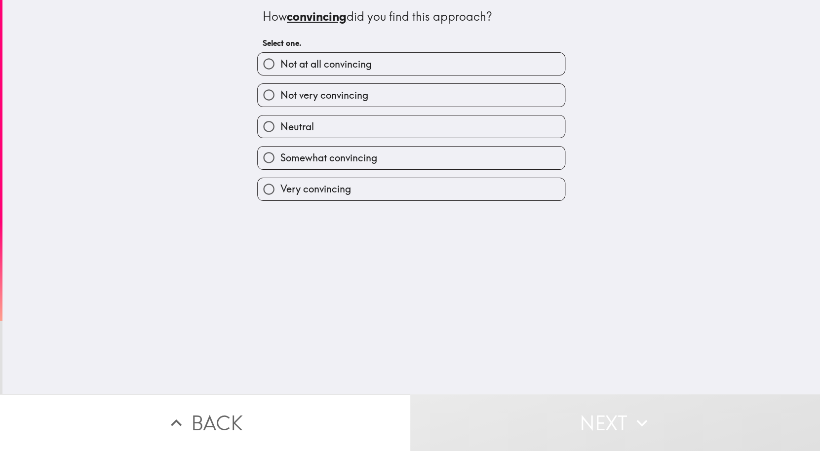
click at [403, 122] on label "Neutral" at bounding box center [411, 126] width 307 height 22
click at [280, 122] on input "Neutral" at bounding box center [269, 126] width 22 height 22
radio input "true"
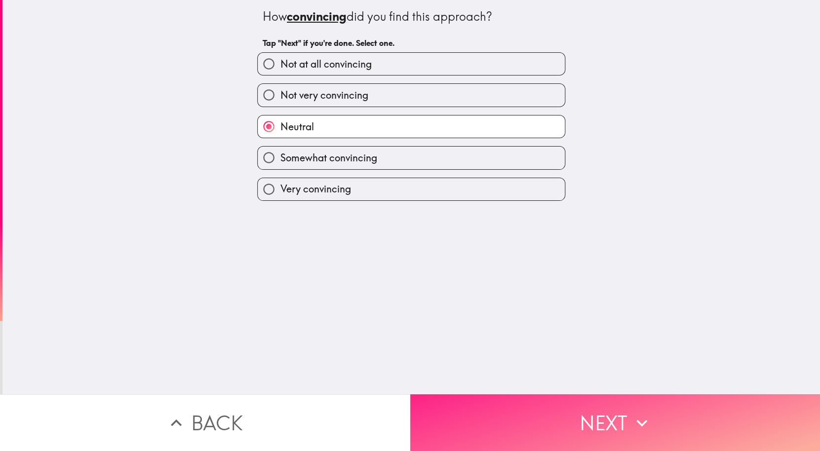
click at [467, 421] on button "Next" at bounding box center [615, 422] width 410 height 57
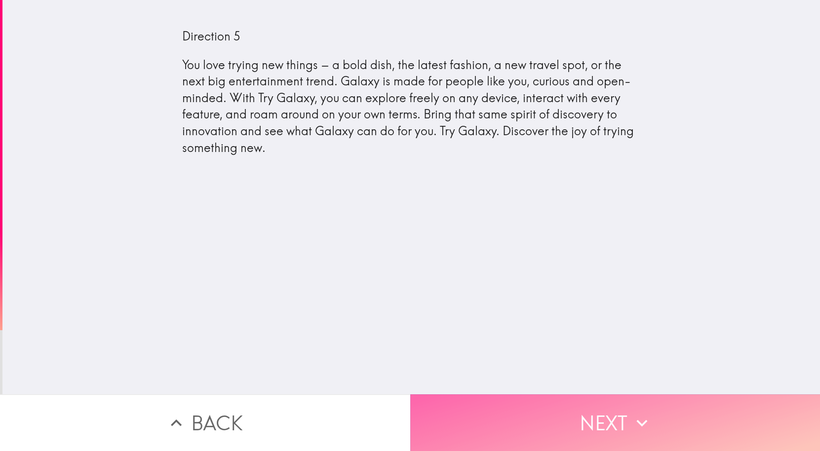
click at [467, 421] on button "Next" at bounding box center [615, 422] width 410 height 57
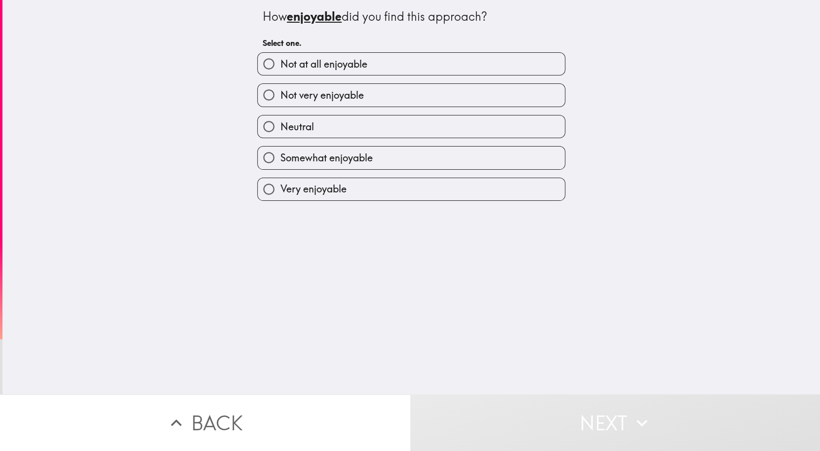
click at [399, 160] on label "Somewhat enjoyable" at bounding box center [411, 158] width 307 height 22
click at [280, 160] on input "Somewhat enjoyable" at bounding box center [269, 158] width 22 height 22
radio input "true"
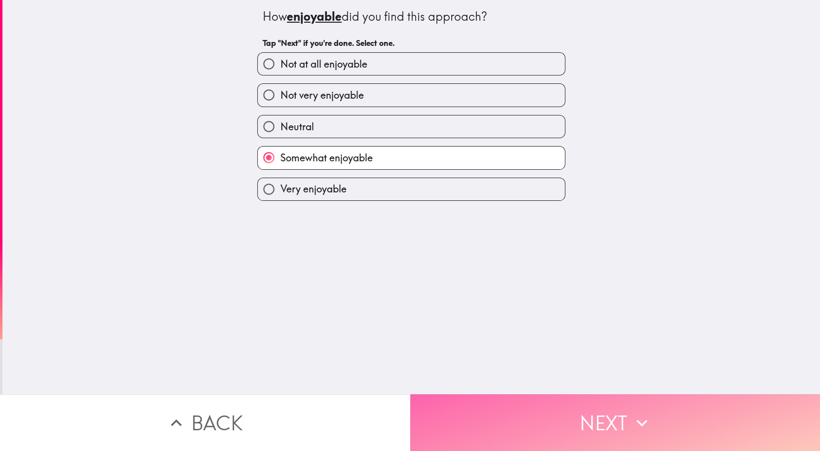
click at [494, 425] on button "Next" at bounding box center [615, 422] width 410 height 57
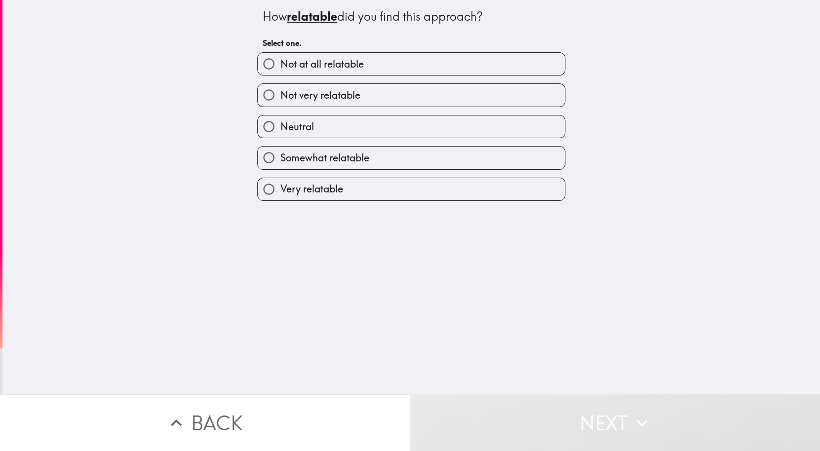
click at [444, 155] on label "Somewhat relatable" at bounding box center [411, 158] width 307 height 22
click at [280, 155] on input "Somewhat relatable" at bounding box center [269, 158] width 22 height 22
radio input "true"
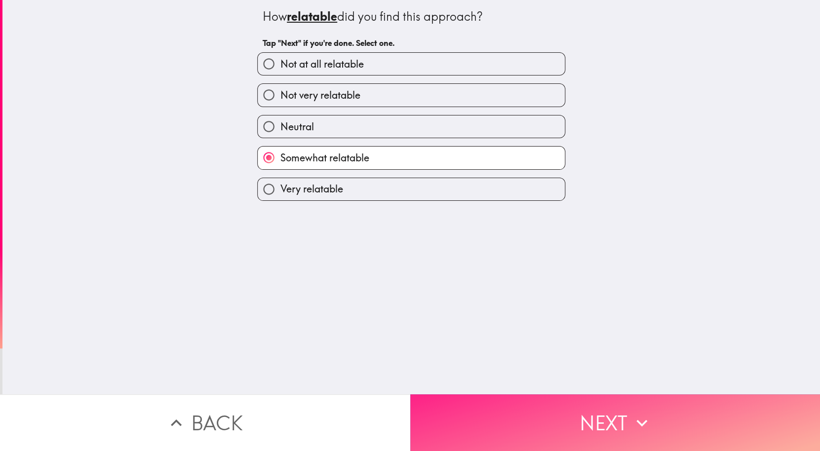
click at [490, 432] on button "Next" at bounding box center [615, 422] width 410 height 57
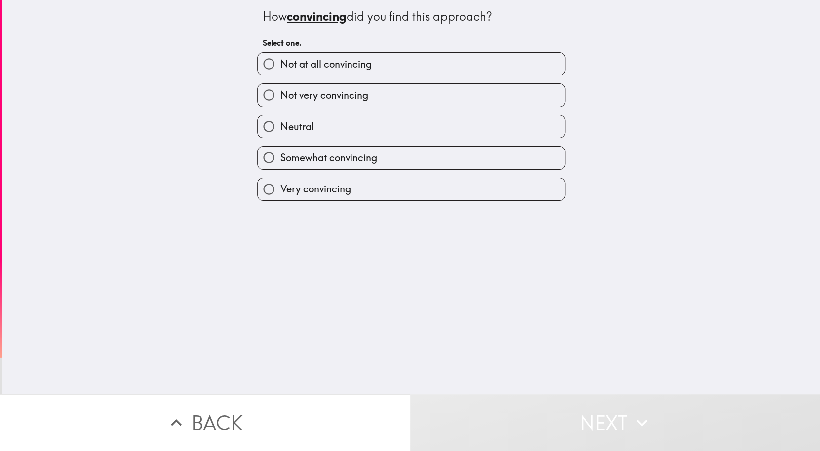
click at [457, 151] on label "Somewhat convincing" at bounding box center [411, 158] width 307 height 22
click at [280, 151] on input "Somewhat convincing" at bounding box center [269, 158] width 22 height 22
radio input "true"
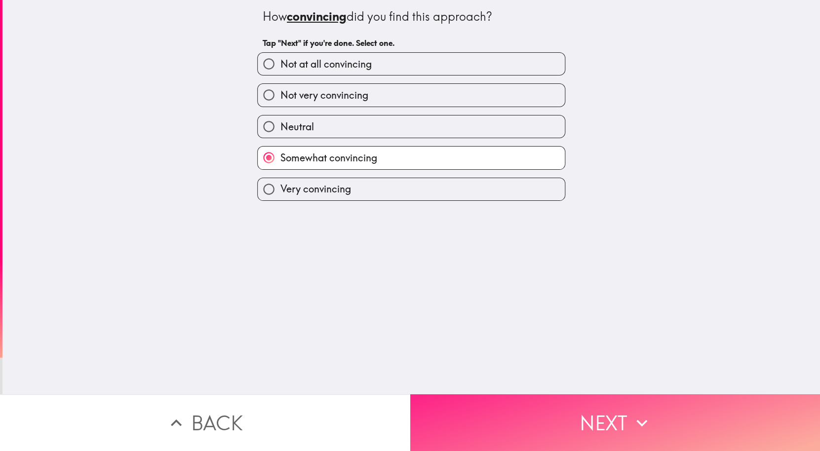
click at [483, 417] on button "Next" at bounding box center [615, 422] width 410 height 57
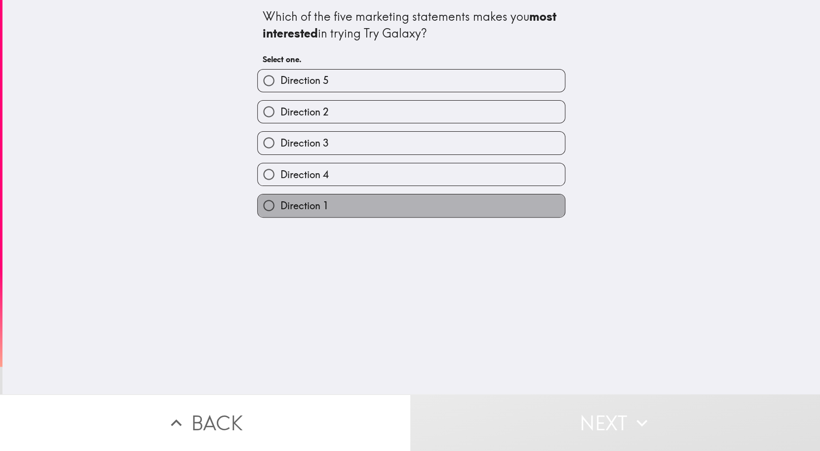
click at [408, 203] on label "Direction 1" at bounding box center [411, 205] width 307 height 22
click at [280, 203] on input "Direction 1" at bounding box center [269, 205] width 22 height 22
radio input "true"
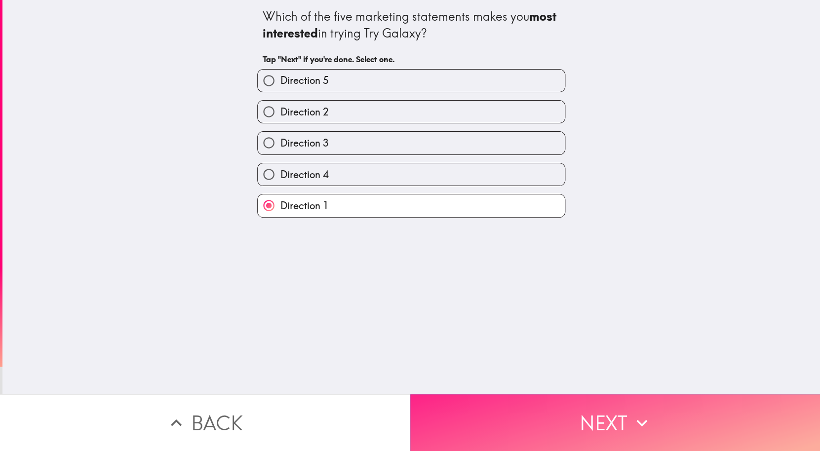
click at [488, 422] on button "Next" at bounding box center [615, 422] width 410 height 57
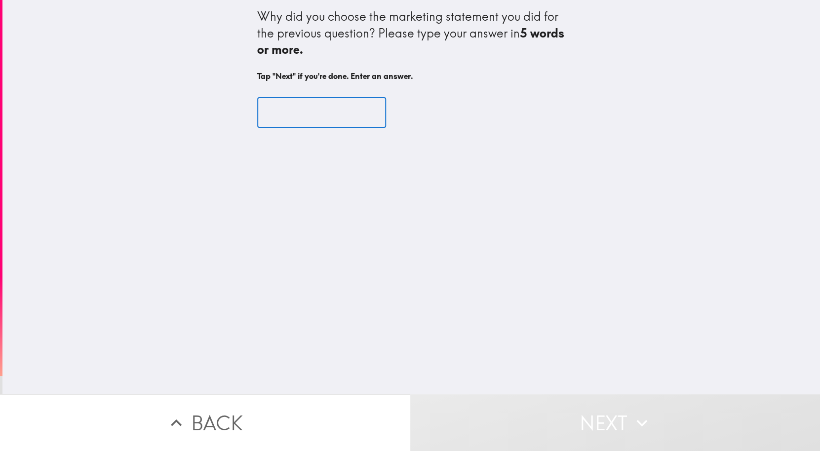
click at [304, 110] on input "text" at bounding box center [321, 112] width 129 height 31
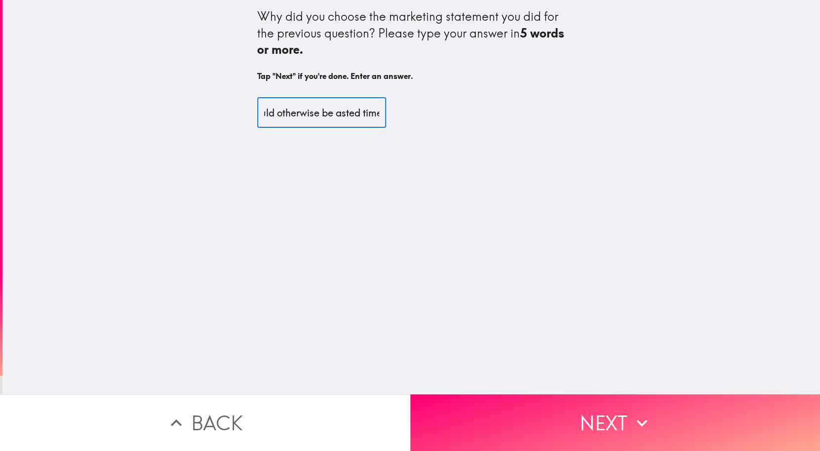
scroll to position [0, 204]
click at [340, 116] on input "It is good to have something to do in what would otherwise be asted time." at bounding box center [321, 112] width 129 height 31
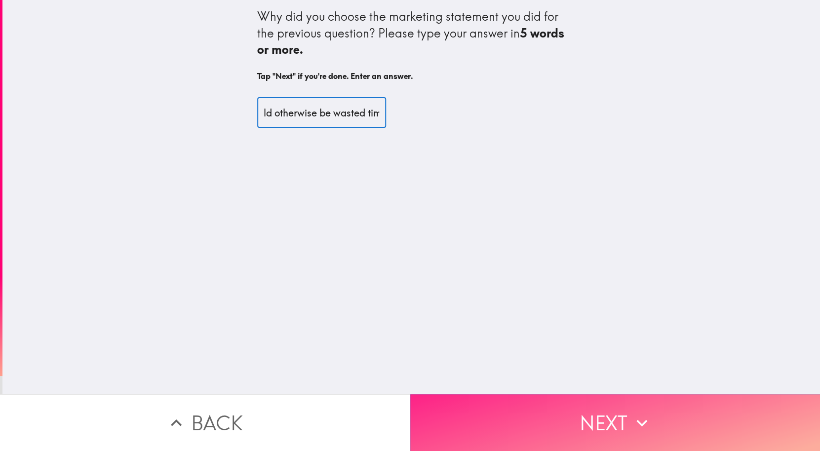
type input "It is good to have something to do in what would otherwise be wasted time."
click at [600, 415] on button "Next" at bounding box center [615, 422] width 410 height 57
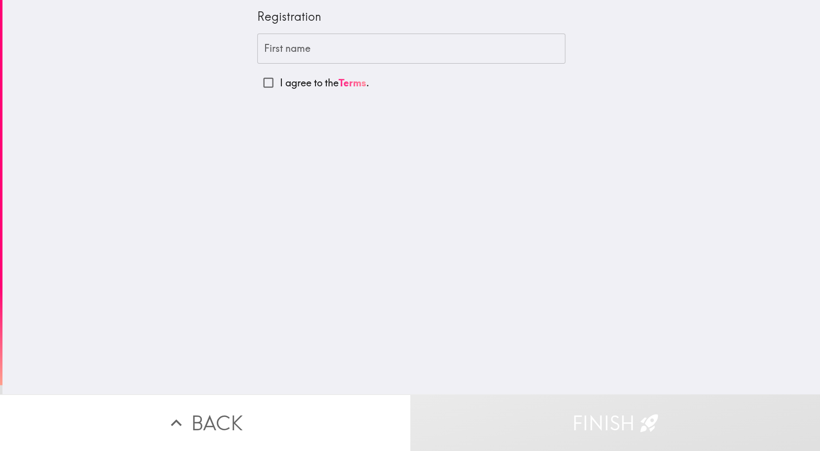
click at [316, 47] on input "First name" at bounding box center [411, 49] width 308 height 31
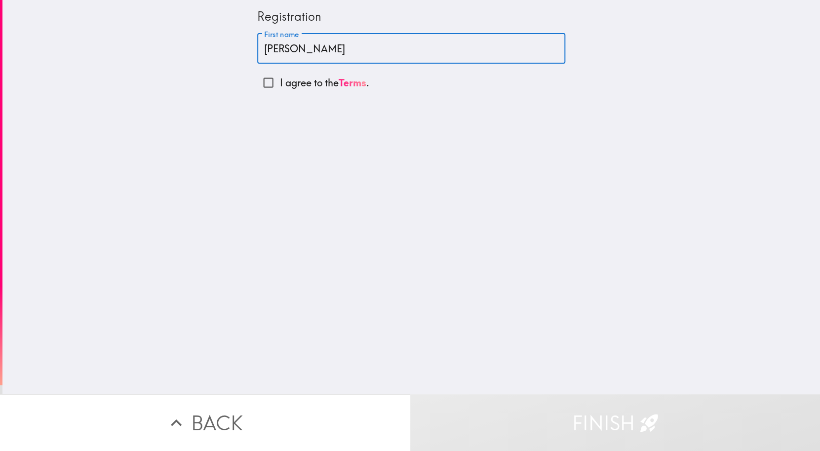
type input "[PERSON_NAME]"
click at [298, 81] on p "I agree to the Terms ." at bounding box center [323, 83] width 89 height 14
click at [279, 81] on input "I agree to the Terms ." at bounding box center [268, 83] width 22 height 22
checkbox input "true"
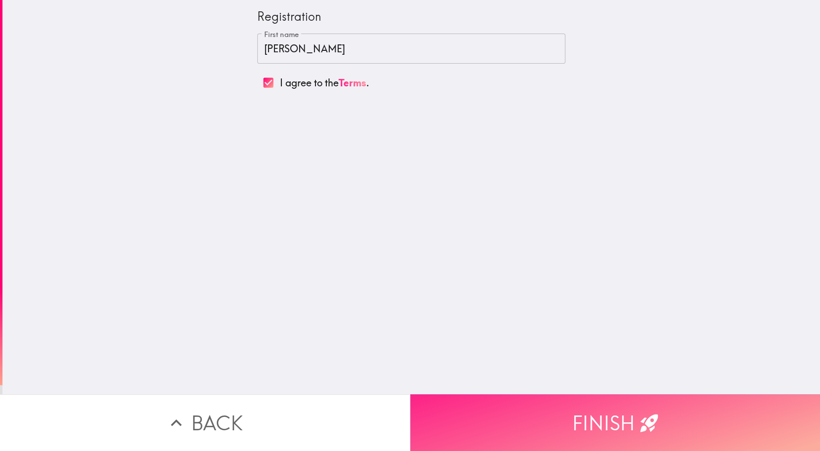
click at [492, 422] on button "Finish" at bounding box center [615, 422] width 410 height 57
